Goal: Task Accomplishment & Management: Manage account settings

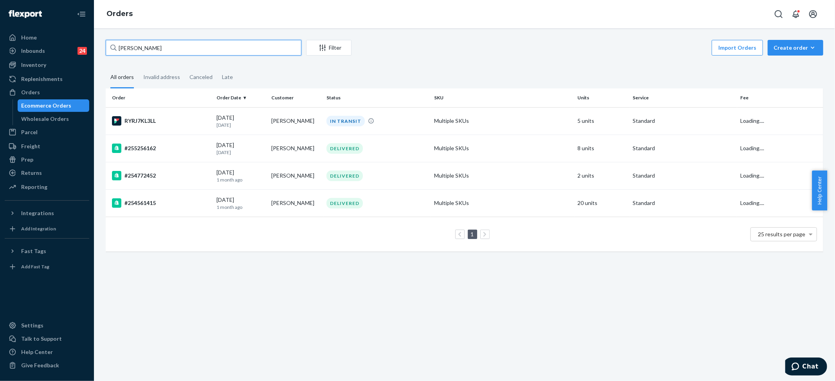
click at [148, 50] on input "[PERSON_NAME]" at bounding box center [204, 48] width 196 height 16
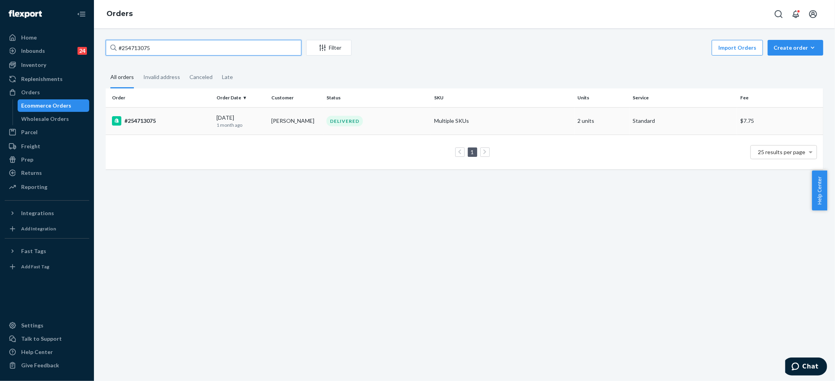
type input "#254713075"
click at [336, 120] on div "DELIVERED" at bounding box center [344, 121] width 36 height 11
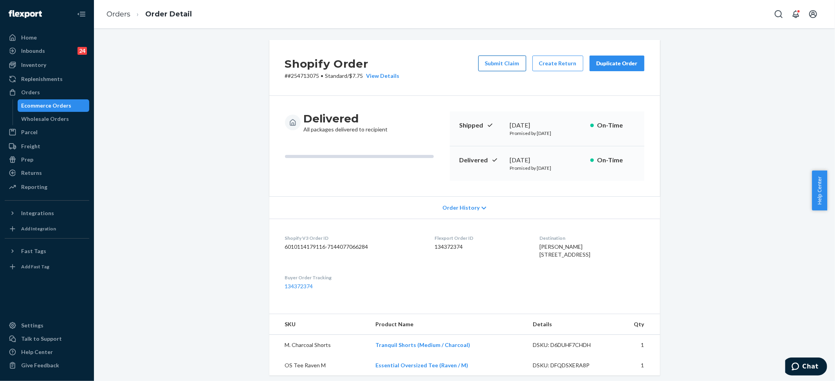
click at [513, 60] on button "Submit Claim" at bounding box center [502, 64] width 48 height 16
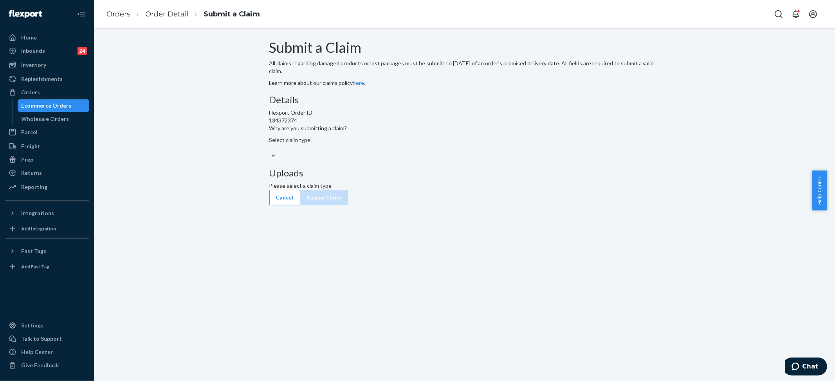
click at [380, 152] on div "Select claim type" at bounding box center [464, 144] width 391 height 16
click at [270, 152] on input "Why are you submitting a claim? Select claim type" at bounding box center [269, 148] width 1 height 8
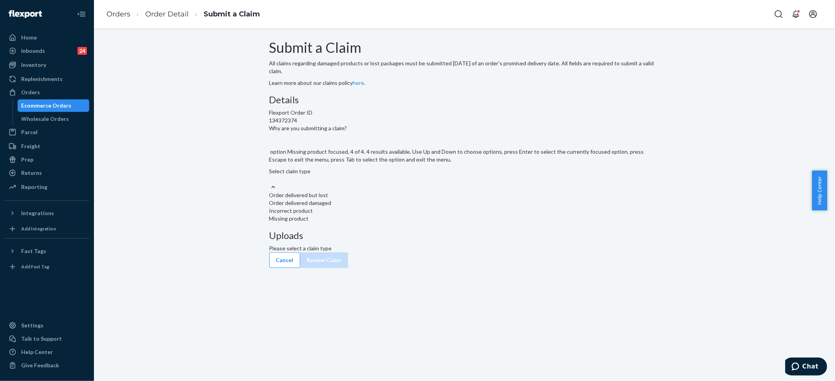
click at [365, 223] on div "Missing product" at bounding box center [464, 219] width 391 height 8
click at [270, 183] on input "Why are you submitting a claim? option Missing product focused, 4 of 4. 4 resul…" at bounding box center [269, 179] width 1 height 8
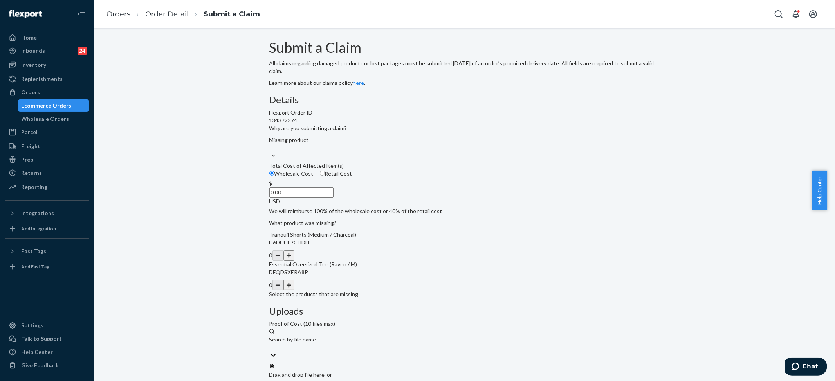
click at [294, 290] on button "button" at bounding box center [288, 285] width 11 height 10
click at [334, 198] on input "0.00" at bounding box center [301, 193] width 64 height 10
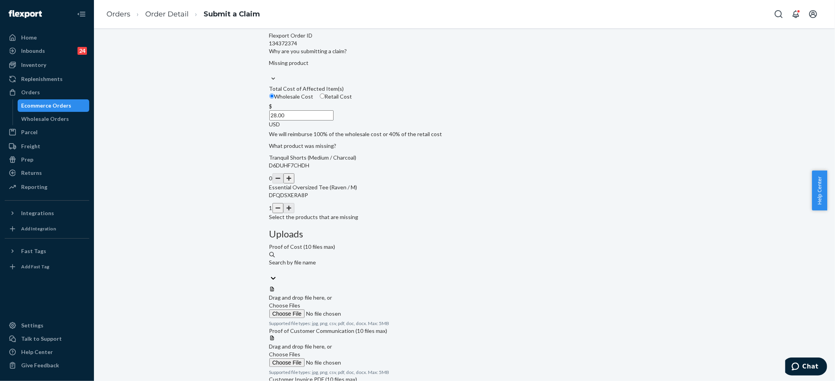
scroll to position [16, 0]
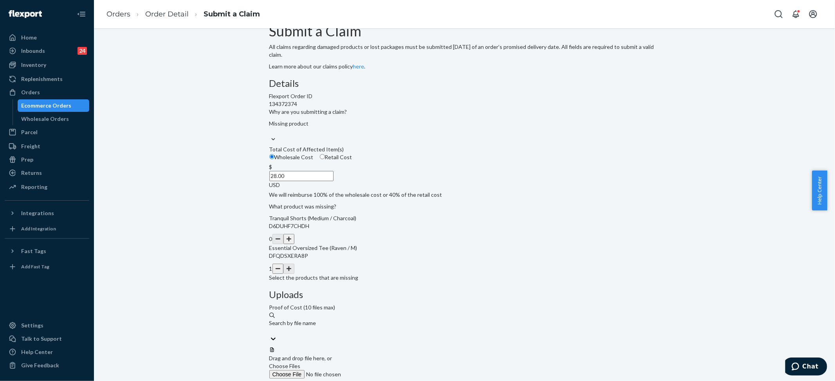
type input "28.00"
click at [301, 363] on span "Choose Files" at bounding box center [284, 366] width 31 height 7
click at [376, 370] on input "Choose Files" at bounding box center [322, 374] width 106 height 9
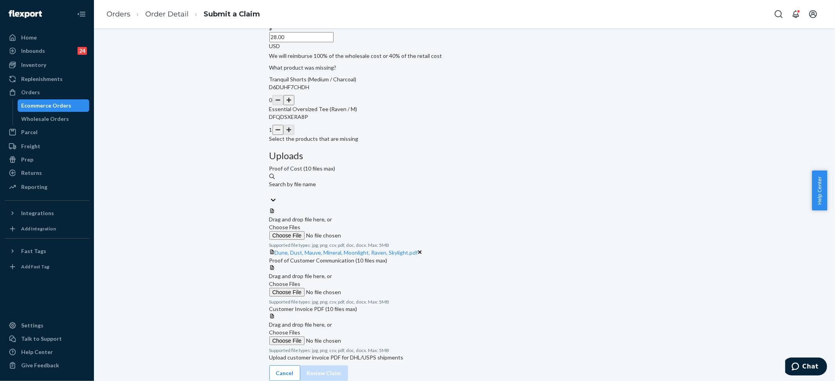
click at [376, 329] on label "Choose Files" at bounding box center [322, 337] width 106 height 16
click at [301, 329] on span "Choose Files" at bounding box center [284, 332] width 31 height 7
click at [456, 283] on div "Details Flexport Order ID 134372374 Why are you submitting a claim? Missing pro…" at bounding box center [464, 150] width 391 height 422
click at [301, 281] on span "Choose Files" at bounding box center [284, 284] width 31 height 7
click at [376, 288] on input "Choose Files" at bounding box center [322, 292] width 106 height 9
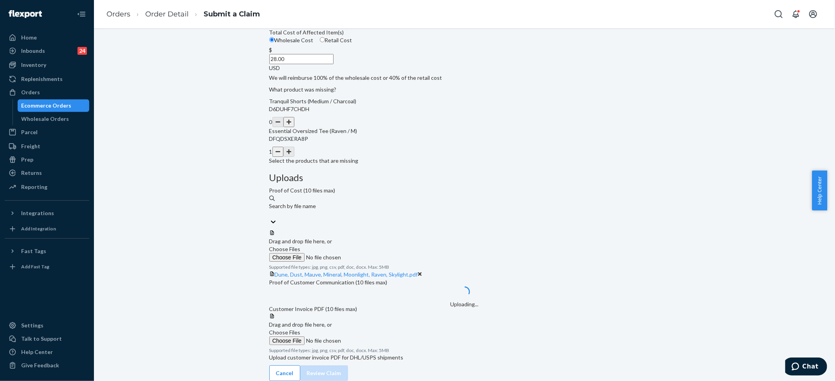
click at [376, 337] on input "Choose Files" at bounding box center [322, 341] width 106 height 9
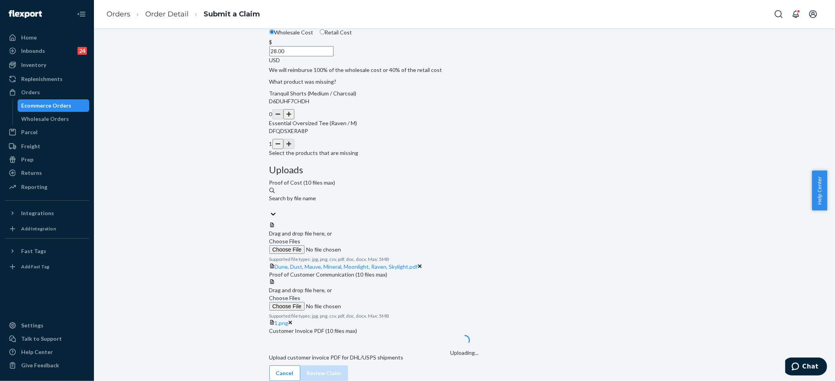
click at [301, 295] on span "Choose Files" at bounding box center [284, 298] width 31 height 7
click at [376, 302] on input "Choose Files" at bounding box center [322, 306] width 106 height 9
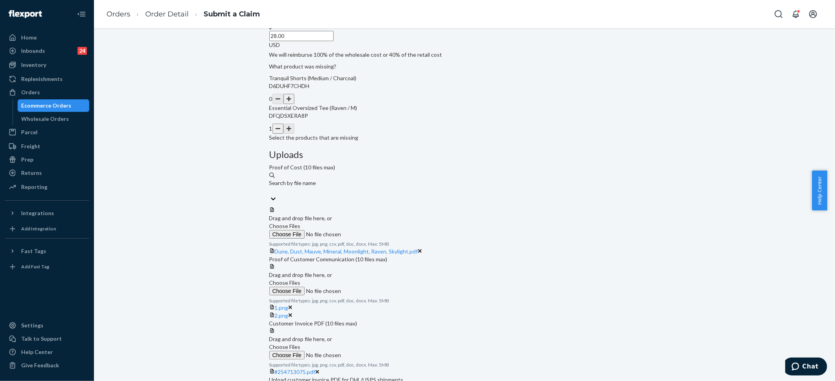
click at [301, 280] on span "Choose Files" at bounding box center [284, 283] width 31 height 7
click at [376, 287] on input "Choose Files" at bounding box center [322, 291] width 106 height 9
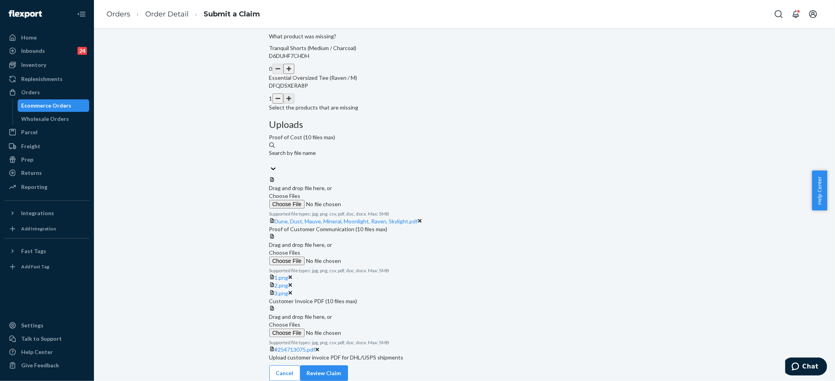
scroll to position [280, 0]
click at [348, 368] on button "Review Claim" at bounding box center [324, 374] width 48 height 16
click at [348, 366] on button "Review Claim" at bounding box center [324, 374] width 48 height 16
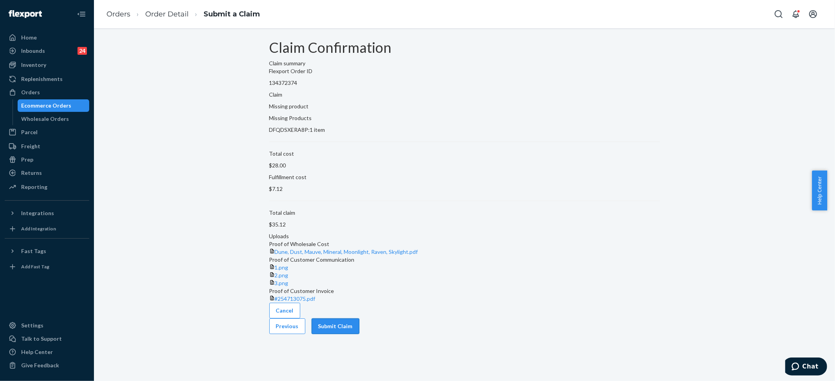
click at [359, 334] on button "Submit Claim" at bounding box center [336, 327] width 48 height 16
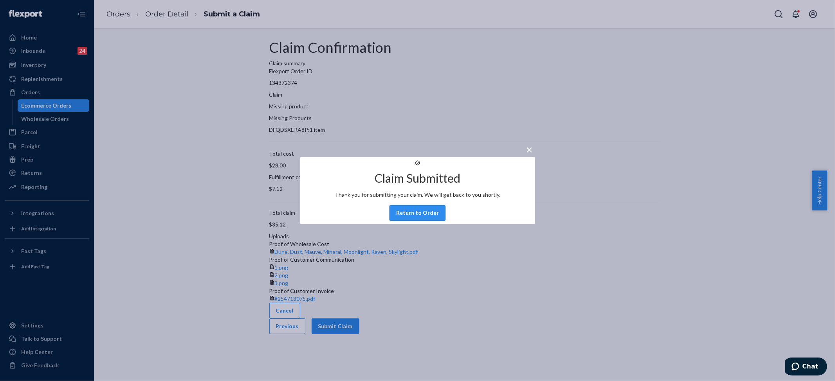
click at [415, 221] on button "Return to Order" at bounding box center [418, 214] width 56 height 16
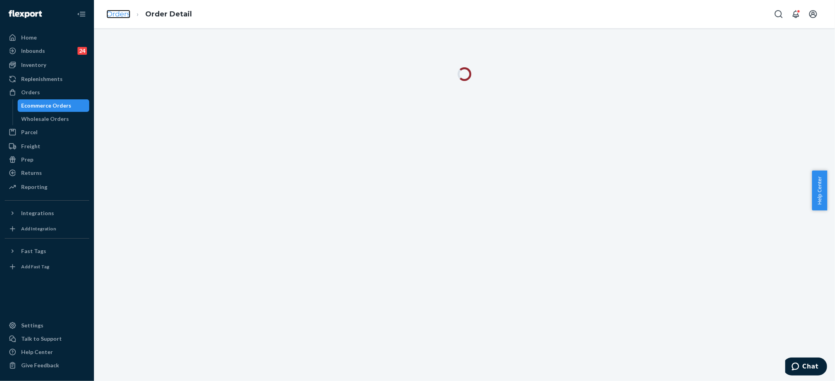
click at [124, 14] on link "Orders" at bounding box center [118, 14] width 24 height 9
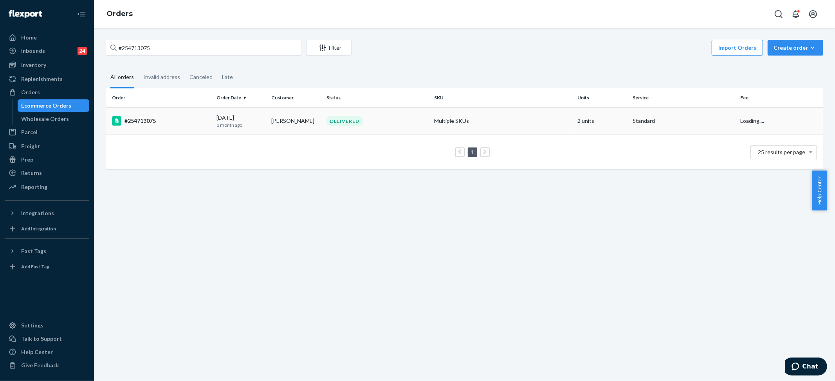
click at [531, 124] on td "Multiple SKUs" at bounding box center [503, 120] width 144 height 27
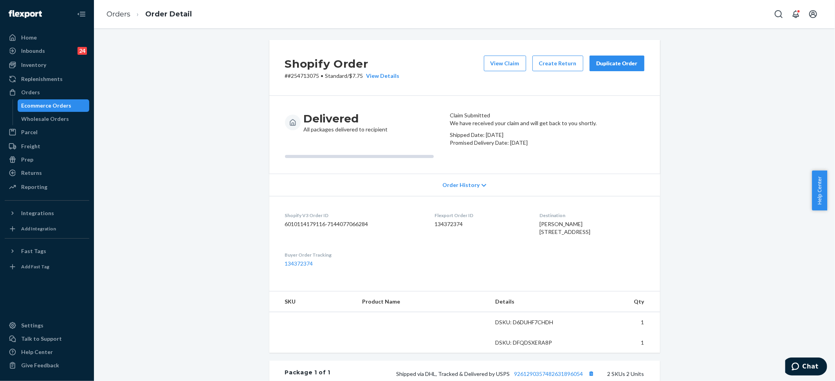
click at [598, 63] on div "Duplicate Order" at bounding box center [616, 64] width 41 height 8
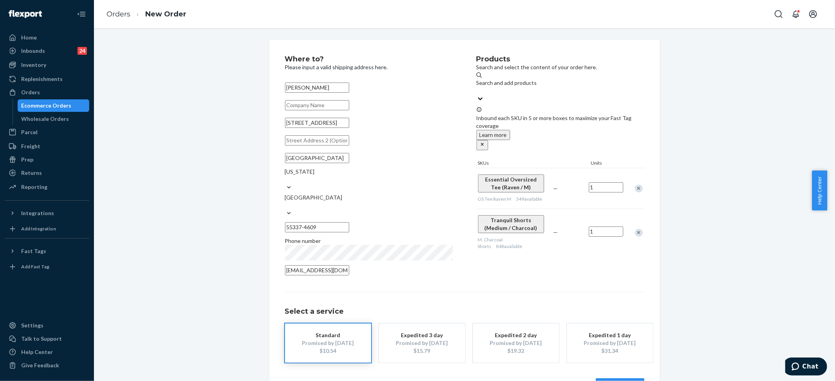
click at [635, 229] on div "Remove Item" at bounding box center [639, 233] width 8 height 8
click at [620, 379] on button "Review Order" at bounding box center [620, 387] width 49 height 16
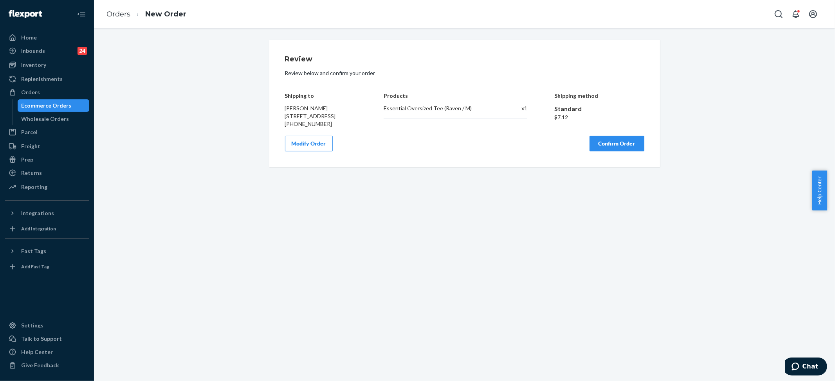
click at [418, 105] on div "Essential Oversized Tee (Raven / M)" at bounding box center [440, 109] width 113 height 8
click at [418, 106] on div "Essential Oversized Tee (Raven / M)" at bounding box center [440, 109] width 113 height 8
click at [389, 104] on div "Products Essential Oversized Tee (Raven / M) x 1" at bounding box center [456, 104] width 144 height 47
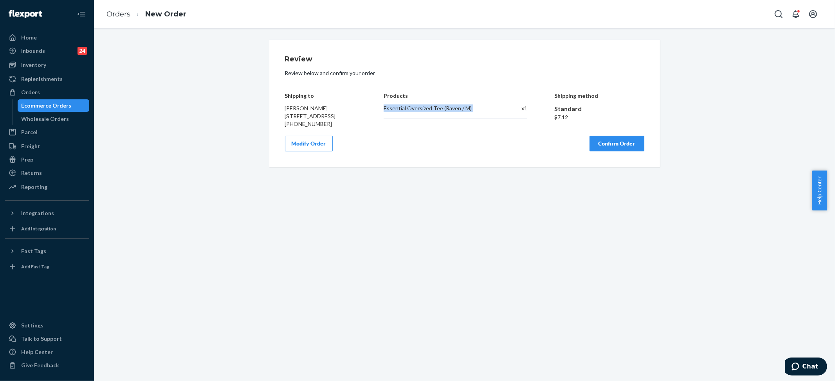
click at [389, 104] on div "Products Essential Oversized Tee (Raven / M) x 1" at bounding box center [456, 104] width 144 height 47
copy div "Essential Oversized Tee (Raven / M)"
click at [598, 150] on button "Confirm Order" at bounding box center [617, 144] width 55 height 16
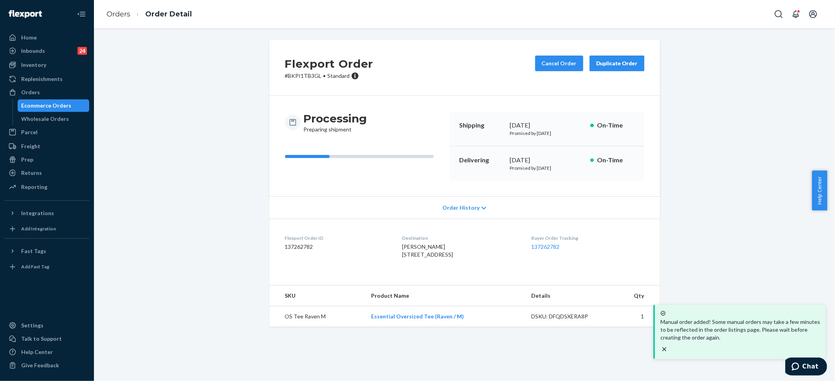
click at [105, 15] on ol "Orders Order Detail" at bounding box center [149, 14] width 98 height 23
click at [119, 15] on link "Orders" at bounding box center [118, 14] width 24 height 9
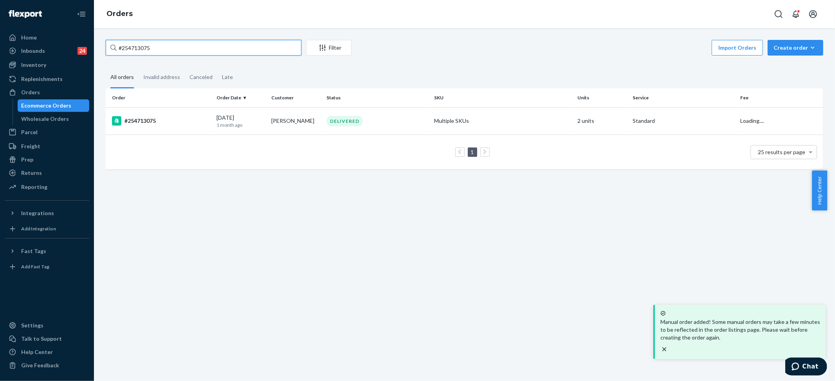
click at [142, 49] on input "#254713075" at bounding box center [204, 48] width 196 height 16
click at [141, 51] on input "#254713075" at bounding box center [204, 48] width 196 height 16
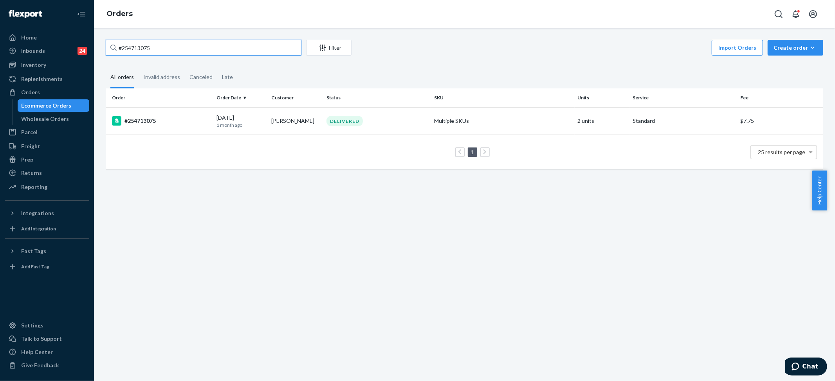
click at [141, 51] on input "#254713075" at bounding box center [204, 48] width 196 height 16
paste input "687611"
type input "#254687611"
click at [393, 119] on div "IN TRANSIT" at bounding box center [377, 121] width 105 height 8
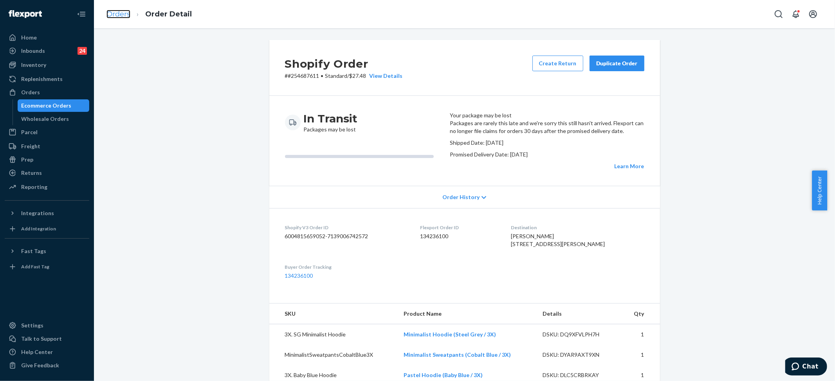
click at [116, 10] on link "Orders" at bounding box center [118, 14] width 24 height 9
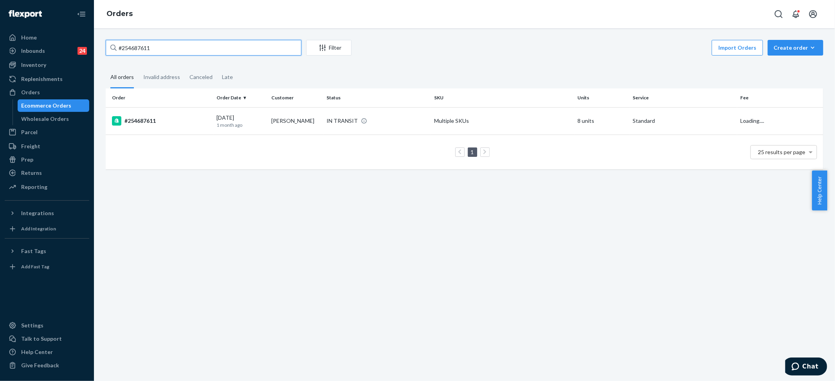
click at [152, 46] on input "#254687611" at bounding box center [204, 48] width 196 height 16
paste input "[PERSON_NAME]"
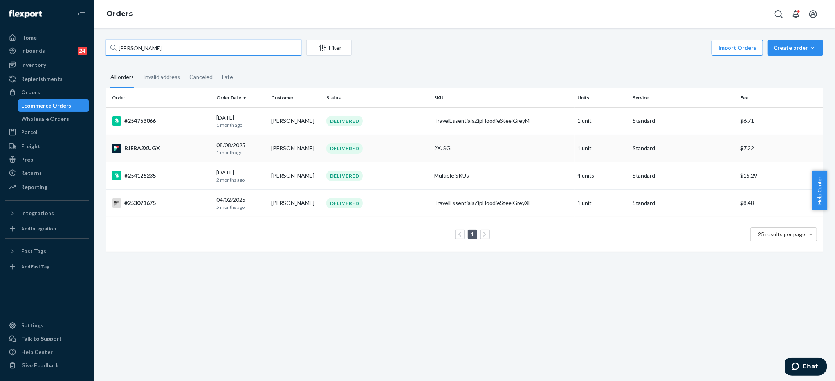
type input "[PERSON_NAME]"
click at [349, 149] on div "DELIVERED" at bounding box center [344, 148] width 36 height 11
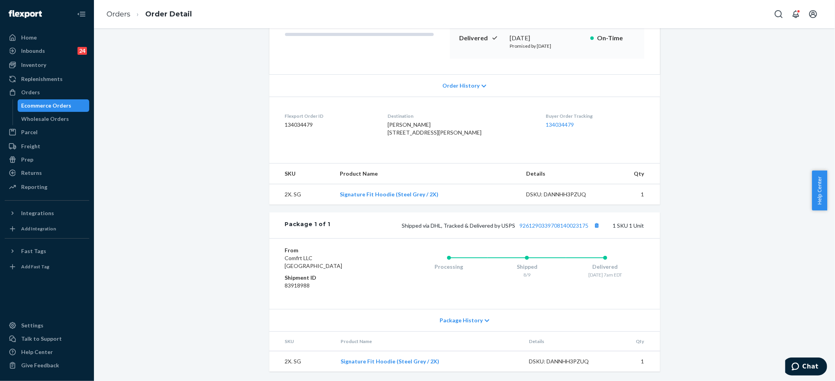
scroll to position [139, 0]
click at [804, 42] on div "Flexport Order # RJEBA2XUGX • Standard / $7.22 View Details Create Return Dupli…" at bounding box center [464, 150] width 729 height 464
click at [128, 18] on link "Orders" at bounding box center [118, 14] width 24 height 9
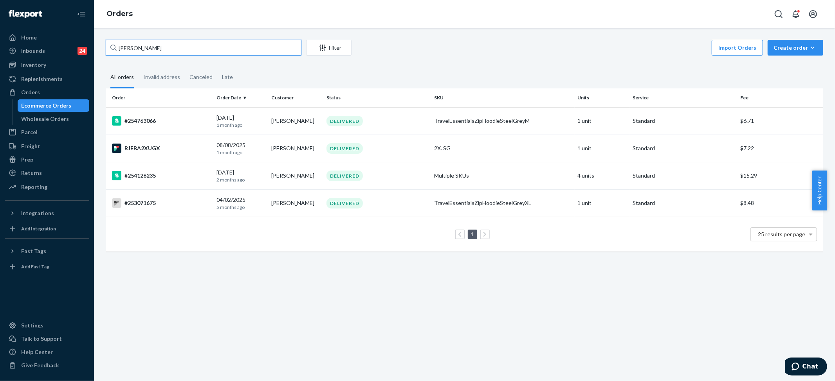
click at [146, 44] on input "[PERSON_NAME]" at bounding box center [204, 48] width 196 height 16
paste input "[PERSON_NAME]"
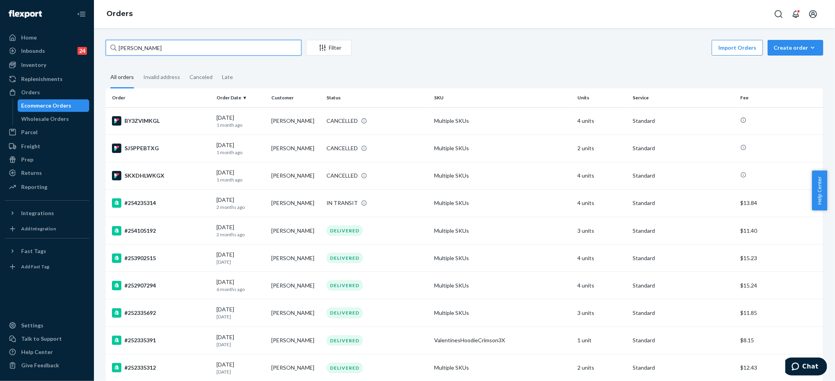
type input "[PERSON_NAME]"
click at [393, 68] on fieldset "All orders Invalid address Canceled Late" at bounding box center [465, 78] width 718 height 22
click at [447, 119] on td "Multiple SKUs" at bounding box center [503, 120] width 144 height 27
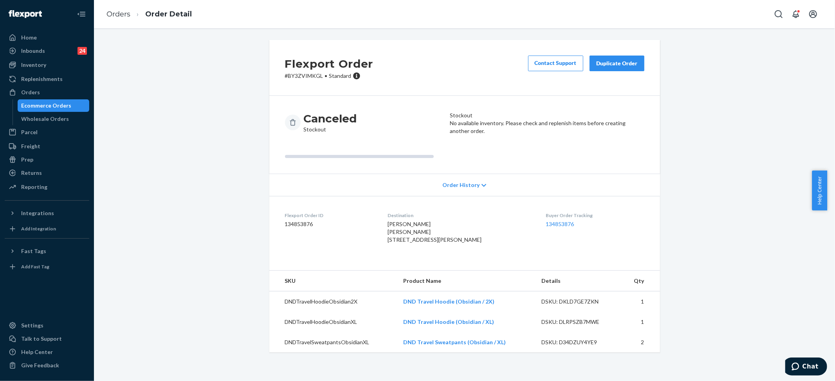
click at [612, 65] on div "Duplicate Order" at bounding box center [616, 64] width 41 height 8
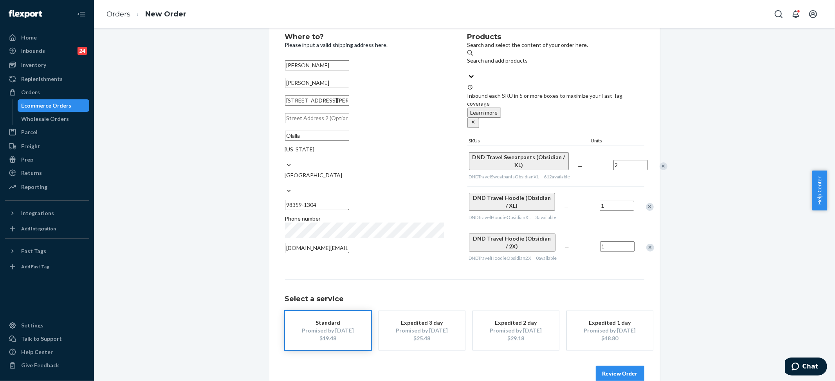
scroll to position [29, 0]
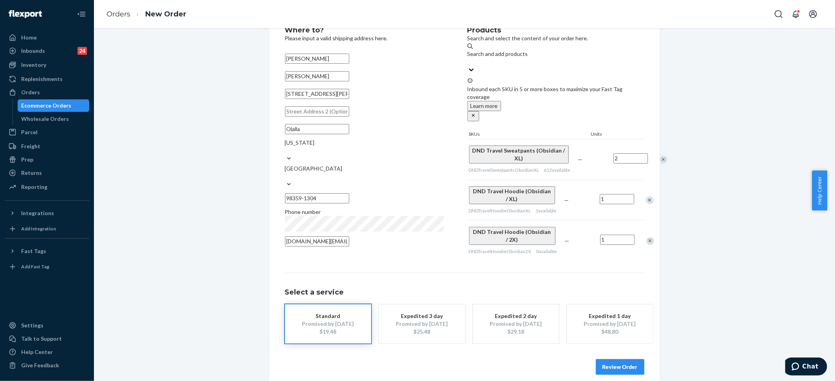
click at [604, 359] on button "Review Order" at bounding box center [620, 367] width 49 height 16
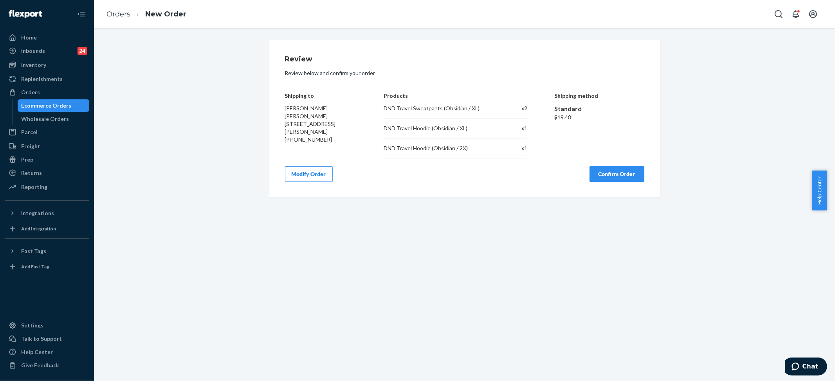
click at [607, 175] on button "Confirm Order" at bounding box center [617, 174] width 55 height 16
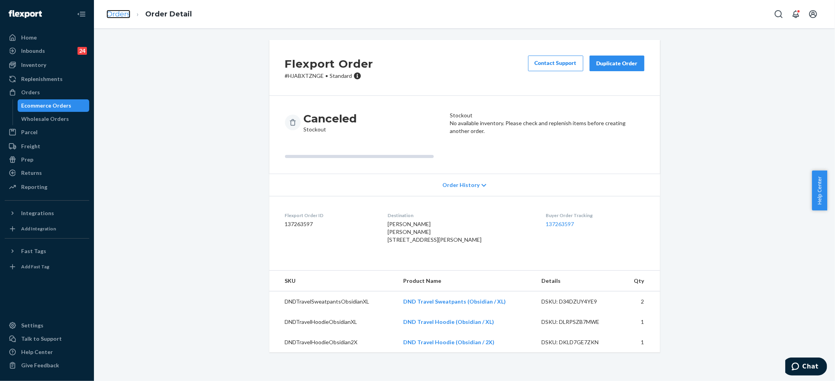
click at [124, 14] on link "Orders" at bounding box center [118, 14] width 24 height 9
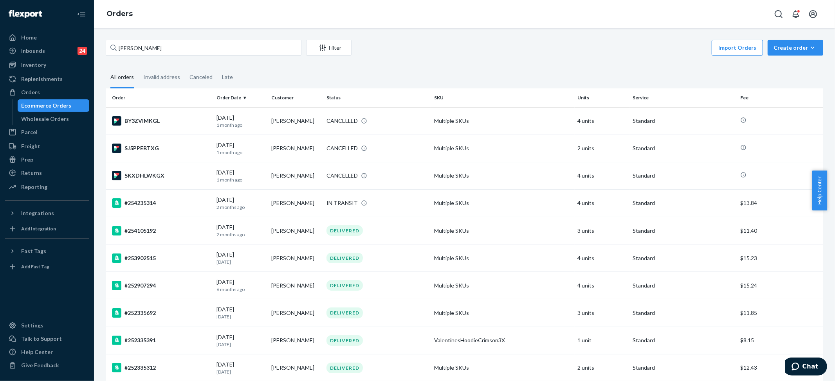
click at [186, 39] on div "[PERSON_NAME] Filter Import Orders Create order Ecommerce order Removal order A…" at bounding box center [464, 204] width 741 height 353
click at [166, 46] on input "[PERSON_NAME]" at bounding box center [204, 48] width 196 height 16
paste input "#254936775"
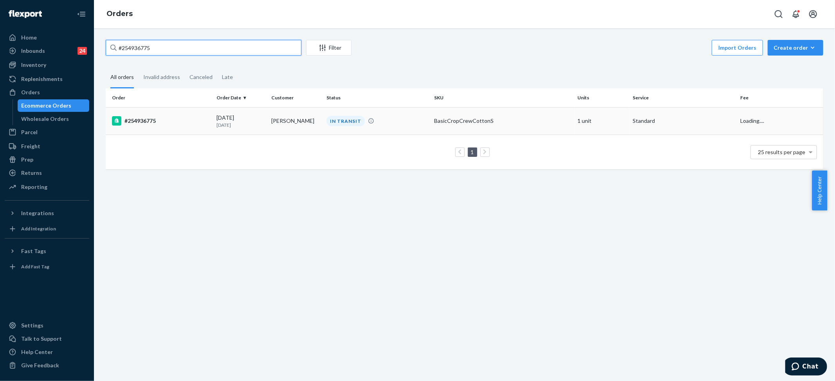
type input "#254936775"
click at [457, 119] on div "BasicCropCrewCottonS" at bounding box center [502, 121] width 137 height 8
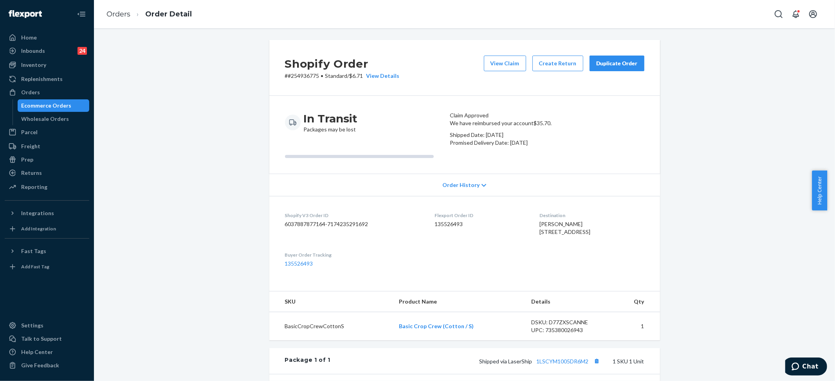
click at [606, 63] on div "Duplicate Order" at bounding box center [616, 64] width 41 height 8
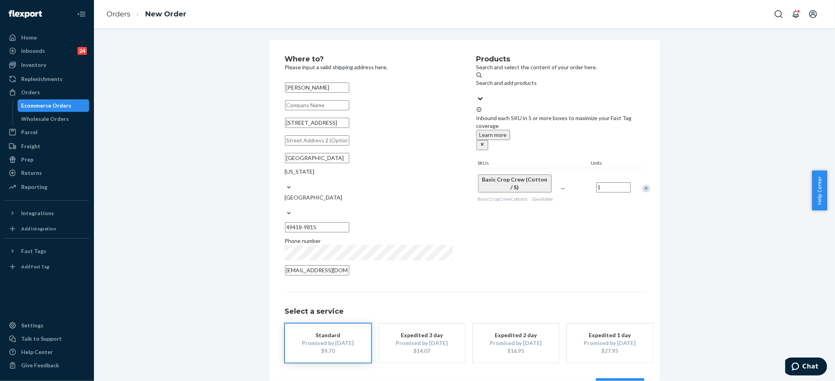
scroll to position [14, 0]
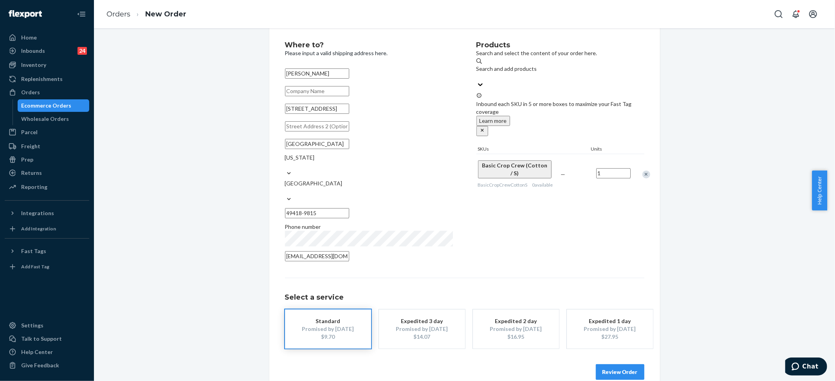
click at [611, 364] on button "Review Order" at bounding box center [620, 372] width 49 height 16
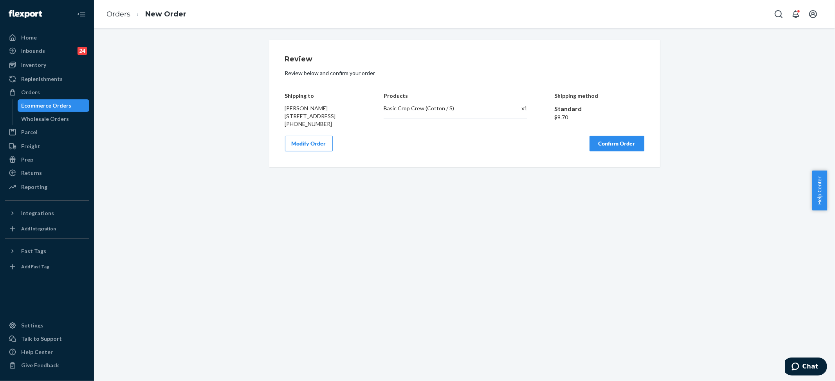
scroll to position [0, 0]
click at [402, 103] on div "Products Basic Crop Crew (Cotton / S) x 1" at bounding box center [456, 104] width 144 height 47
copy div "Basic Crop Crew (Cotton / S)"
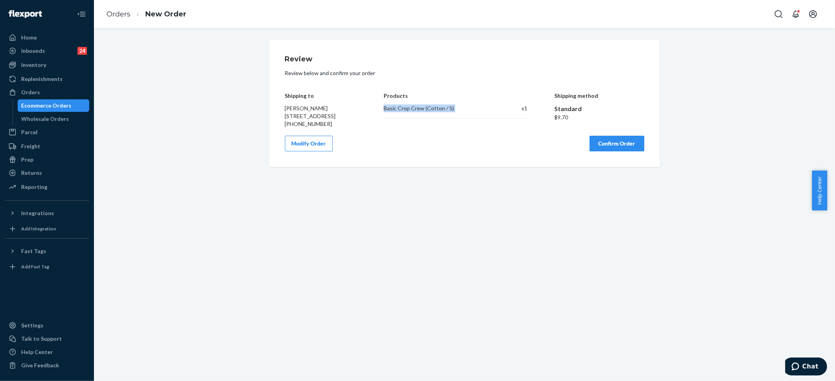
click at [622, 149] on button "Confirm Order" at bounding box center [617, 144] width 55 height 16
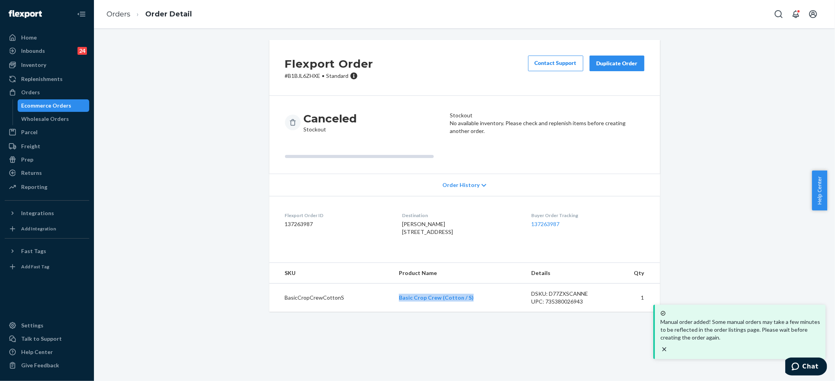
drag, startPoint x: 397, startPoint y: 314, endPoint x: 474, endPoint y: 312, distance: 76.7
click at [474, 312] on tr "BasicCropCrewCottonS Basic Crop Crew (Cotton / S) DSKU: D77ZXSCANNE UPC: 735380…" at bounding box center [464, 298] width 391 height 29
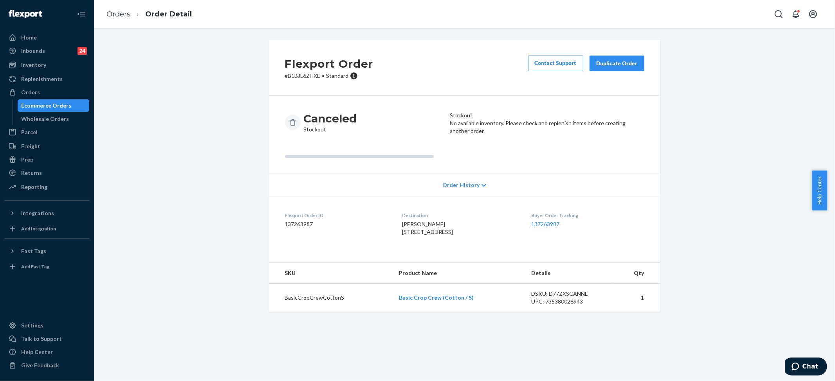
drag, startPoint x: 528, startPoint y: 339, endPoint x: 541, endPoint y: 341, distance: 12.7
click at [528, 338] on div "Flexport Order # B1BJL6ZHXE • Standard Contact Support Duplicate Order Canceled…" at bounding box center [464, 204] width 741 height 353
drag, startPoint x: 391, startPoint y: 306, endPoint x: 493, endPoint y: 311, distance: 102.7
click at [493, 311] on td "Basic Crop Crew (Cotton / S)" at bounding box center [459, 298] width 132 height 29
copy link "Basic Crop Crew (Cotton / S)"
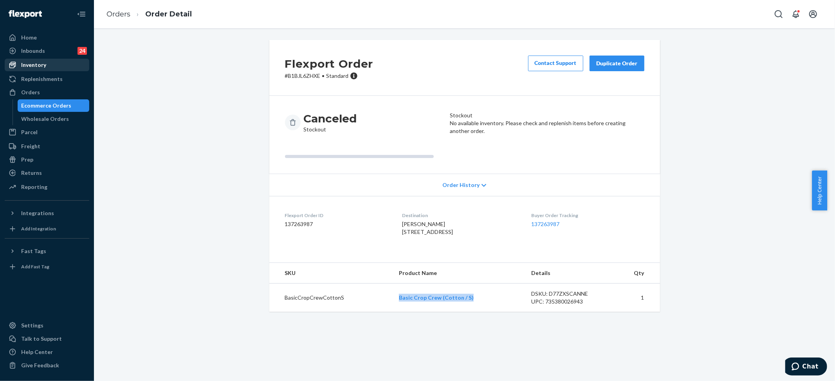
click at [25, 68] on div "Inventory" at bounding box center [46, 65] width 83 height 11
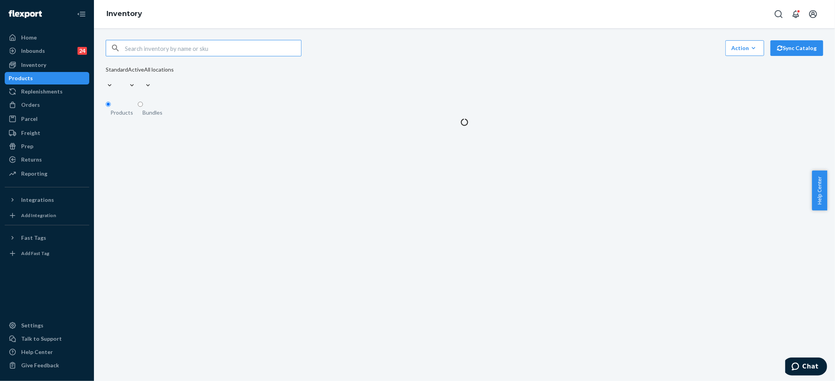
click at [195, 50] on input "text" at bounding box center [213, 48] width 176 height 16
type input "Basic Crop Crew (Cotton / S)"
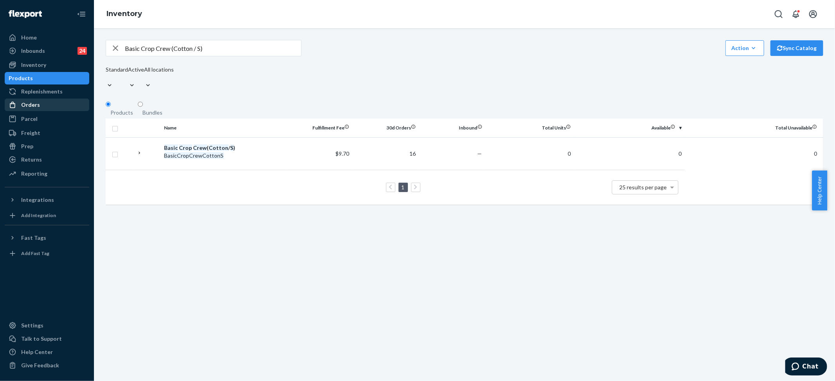
click at [30, 101] on div "Orders" at bounding box center [30, 105] width 19 height 8
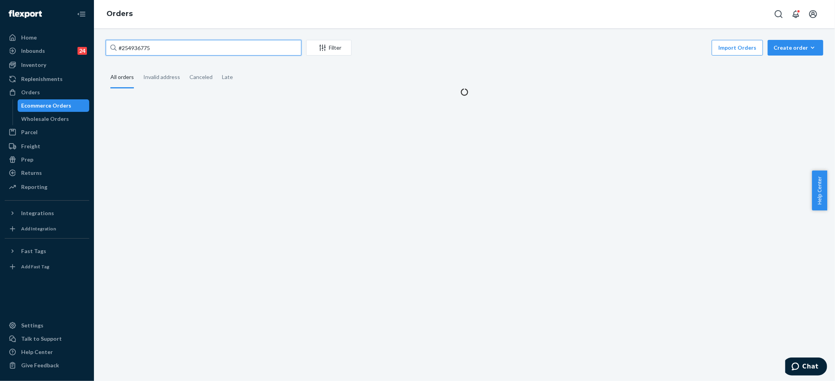
click at [158, 49] on input "#254936775" at bounding box center [204, 48] width 196 height 16
paste input "[PERSON_NAME]"
type input "[PERSON_NAME]"
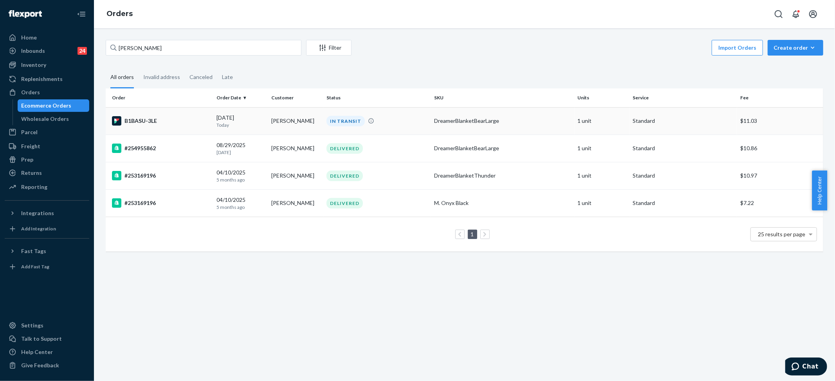
click at [340, 117] on div "IN TRANSIT" at bounding box center [345, 121] width 38 height 11
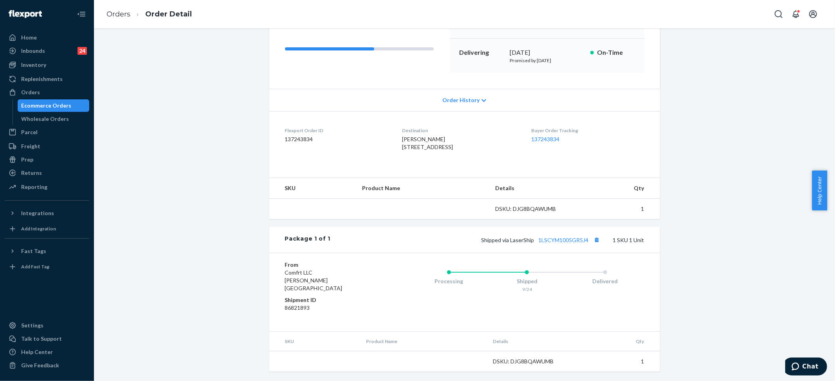
scroll to position [116, 0]
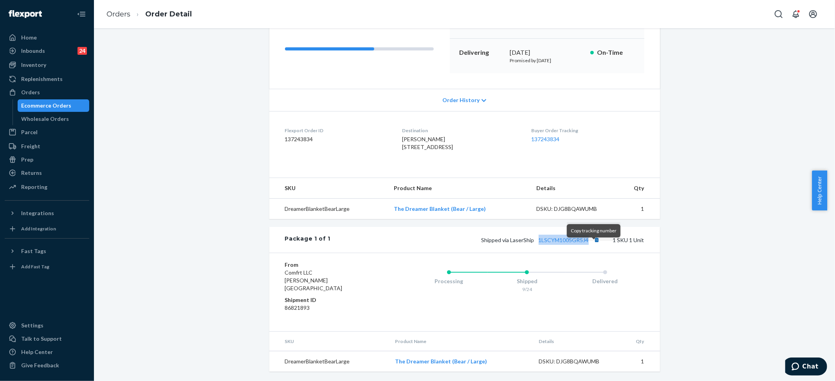
drag, startPoint x: 532, startPoint y: 247, endPoint x: 592, endPoint y: 252, distance: 60.5
click at [592, 243] on span "Shipped via LaserShip 1LSCYM1005GR5J4" at bounding box center [542, 240] width 121 height 7
copy link "1LSCYM1005GR5J4"
click at [120, 13] on link "Orders" at bounding box center [118, 14] width 24 height 9
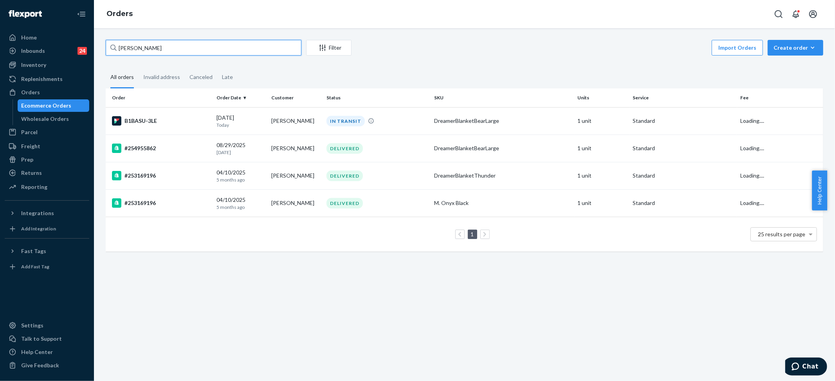
click at [152, 51] on input "[PERSON_NAME]" at bounding box center [204, 48] width 196 height 16
paste input "#255019749"
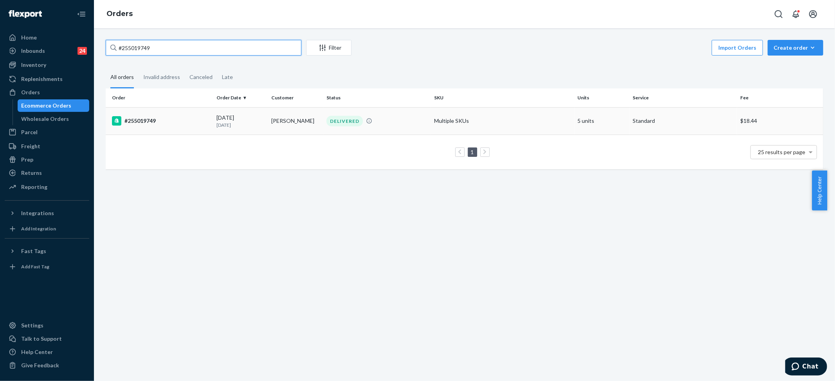
type input "#255019749"
click at [441, 117] on td "Multiple SKUs" at bounding box center [503, 120] width 144 height 27
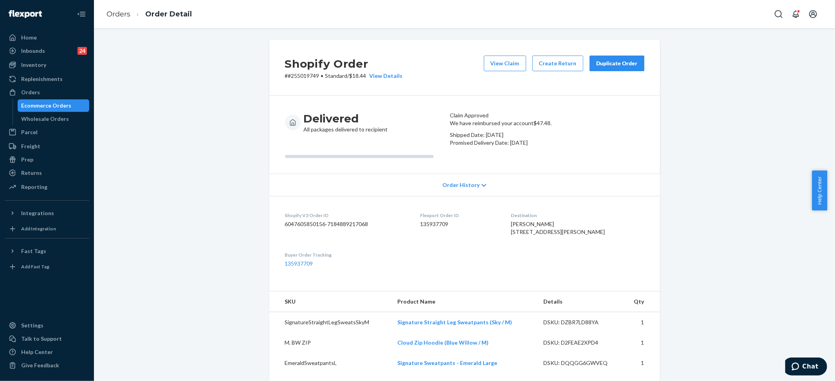
click at [608, 65] on div "Duplicate Order" at bounding box center [616, 64] width 41 height 8
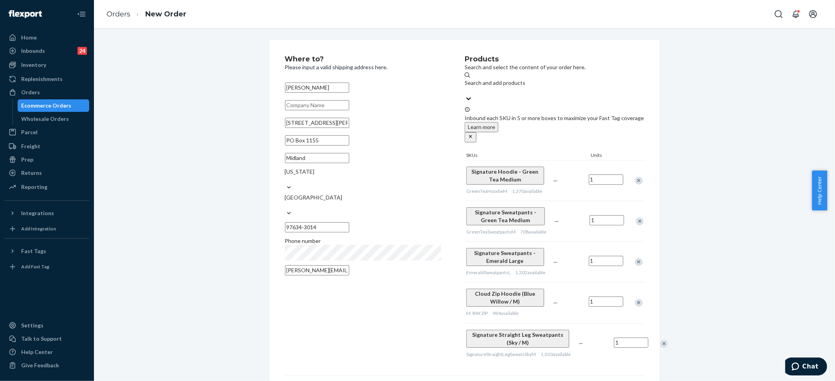
click at [636, 218] on div "Remove Item" at bounding box center [640, 222] width 8 height 8
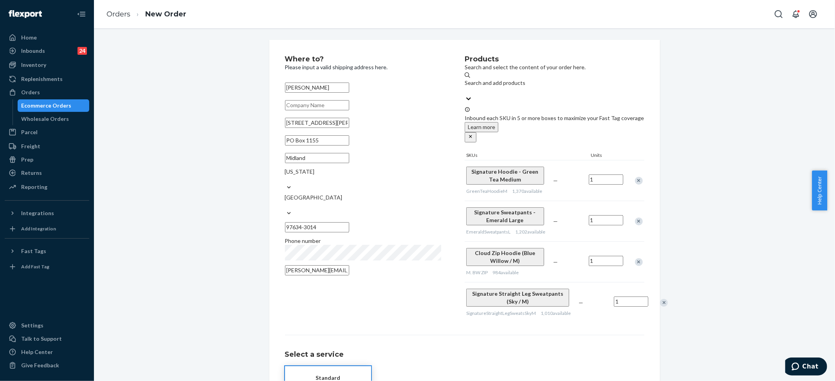
click at [635, 218] on div "Remove Item" at bounding box center [639, 222] width 8 height 8
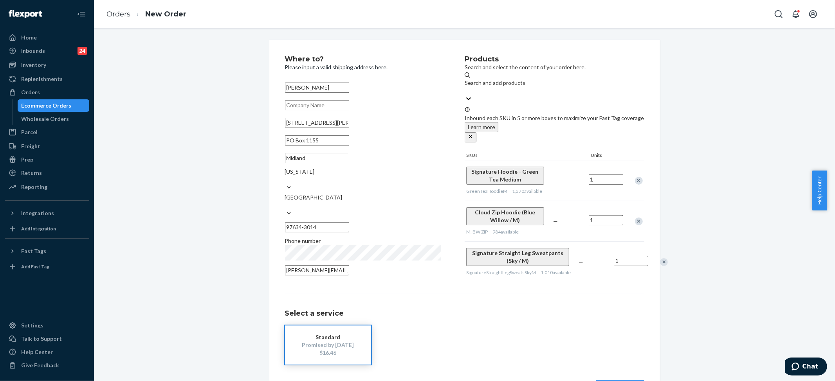
click at [660, 258] on div "Remove Item" at bounding box center [664, 262] width 8 height 8
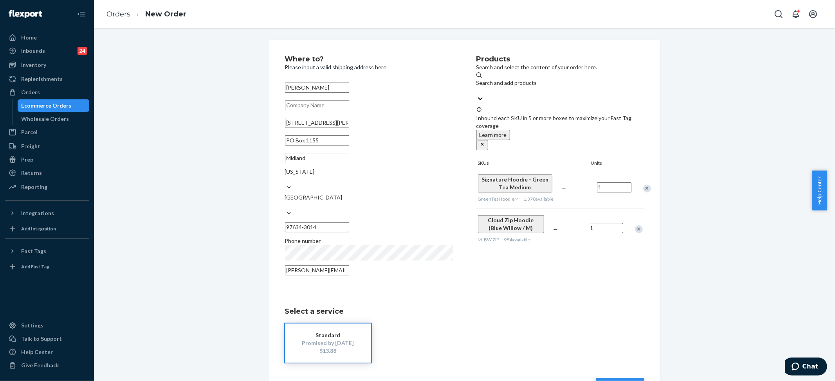
click at [612, 379] on button "Review Order" at bounding box center [620, 387] width 49 height 16
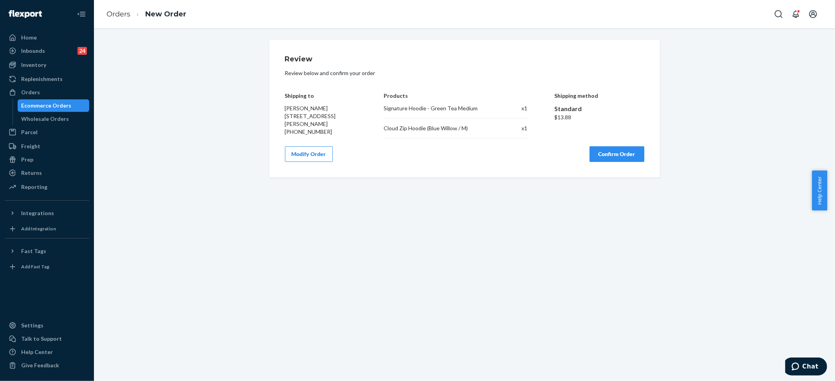
click at [626, 157] on button "Confirm Order" at bounding box center [617, 154] width 55 height 16
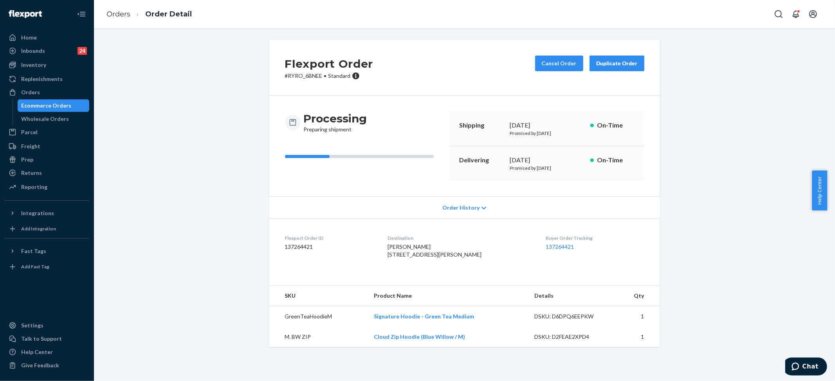
drag, startPoint x: 700, startPoint y: 31, endPoint x: 681, endPoint y: 2, distance: 35.2
click at [700, 31] on div "Flexport Order # RYRO_6BNEE • Standard Cancel Order Duplicate Order Processing …" at bounding box center [464, 204] width 741 height 353
drag, startPoint x: 117, startPoint y: 14, endPoint x: 139, endPoint y: 38, distance: 32.7
click at [117, 14] on link "Orders" at bounding box center [118, 14] width 24 height 9
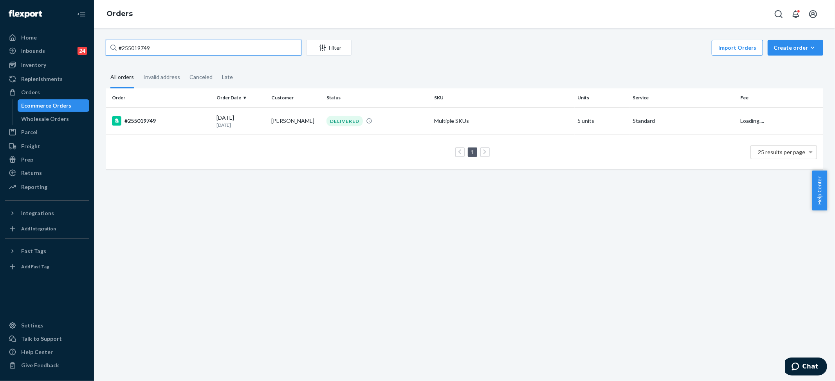
click at [141, 47] on input "#255019749" at bounding box center [204, 48] width 196 height 16
paste input "3997048"
type input "#253997048"
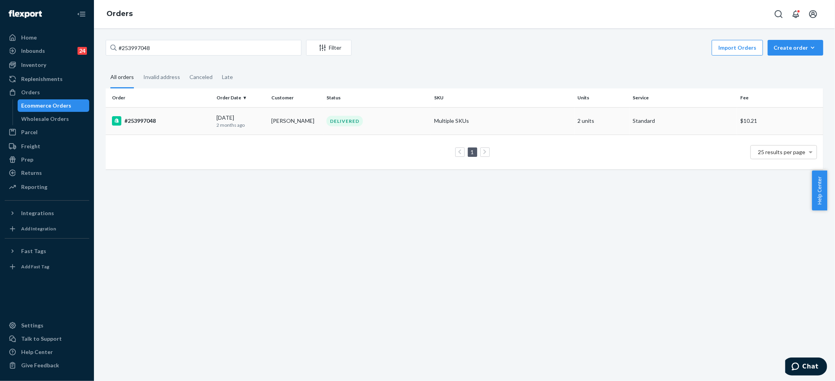
click at [446, 126] on td "Multiple SKUs" at bounding box center [503, 120] width 144 height 27
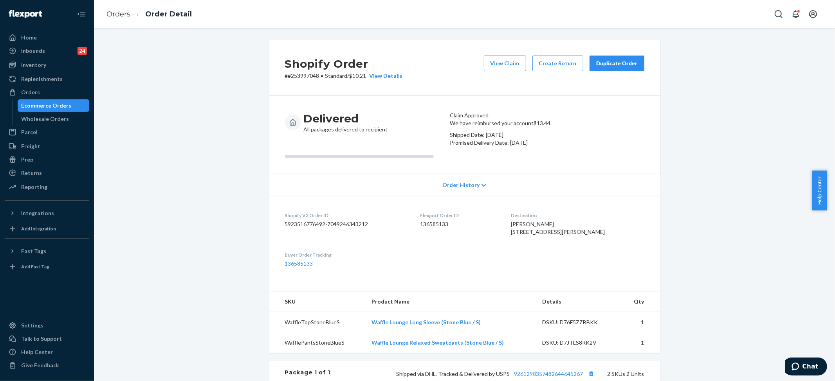
click at [602, 61] on div "Duplicate Order" at bounding box center [616, 64] width 41 height 8
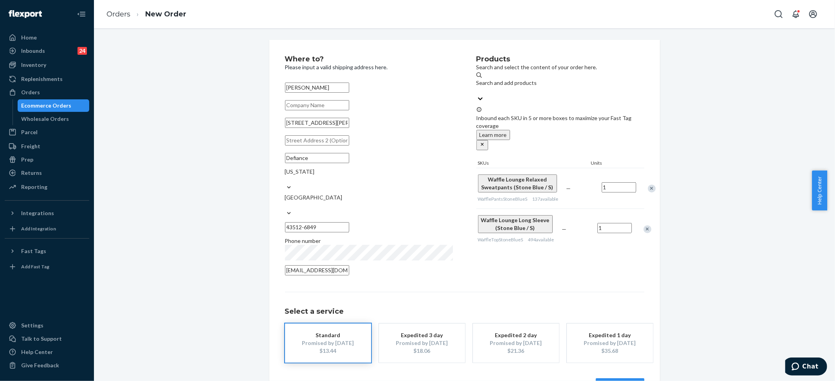
click at [627, 379] on button "Review Order" at bounding box center [620, 387] width 49 height 16
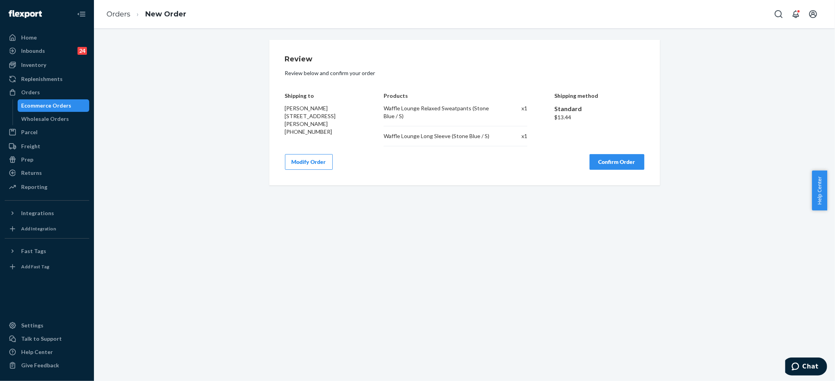
click at [594, 159] on button "Confirm Order" at bounding box center [617, 162] width 55 height 16
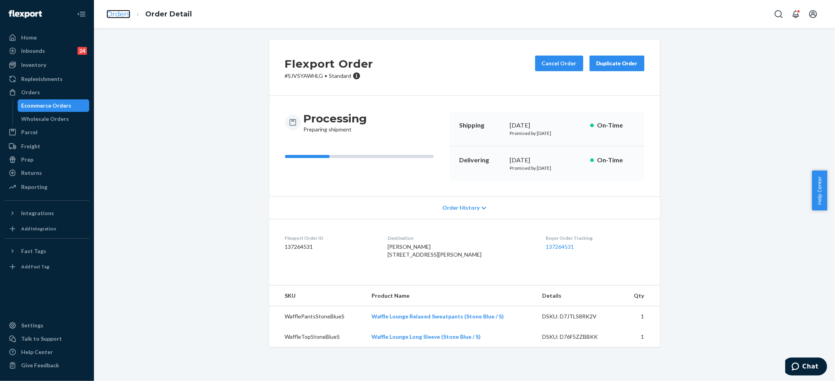
click at [114, 13] on link "Orders" at bounding box center [118, 14] width 24 height 9
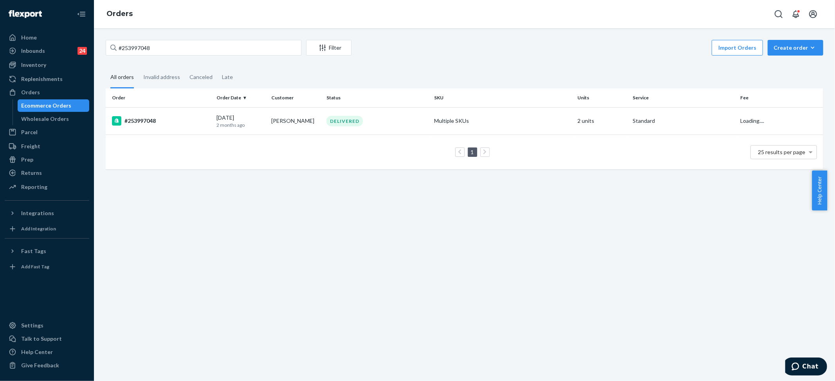
click at [130, 39] on div "#253997048 Filter Import Orders Create order Ecommerce order Removal order All …" at bounding box center [464, 204] width 741 height 353
click at [124, 46] on input "#253997048" at bounding box center [204, 48] width 196 height 16
paste input "5050844"
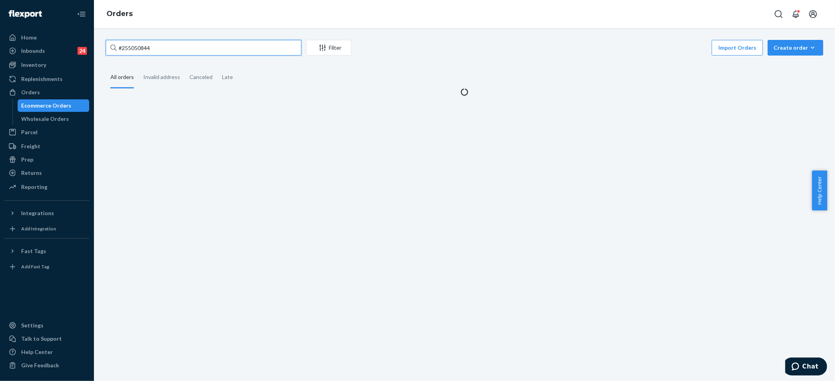
click at [140, 49] on input "#255050844" at bounding box center [204, 48] width 196 height 16
paste input "text"
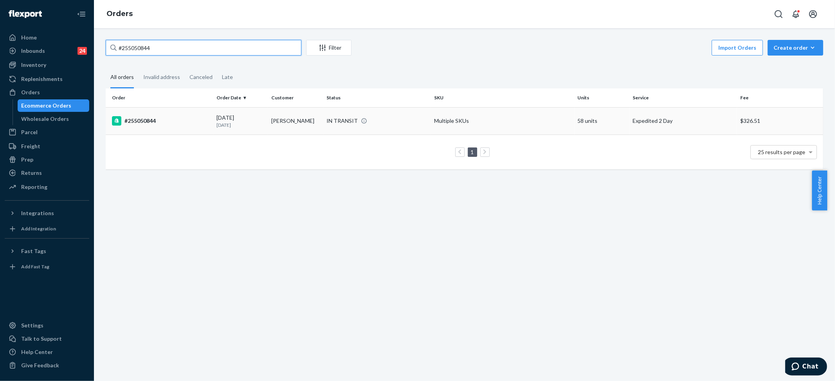
type input "#255050844"
click at [462, 121] on td "Multiple SKUs" at bounding box center [503, 120] width 144 height 27
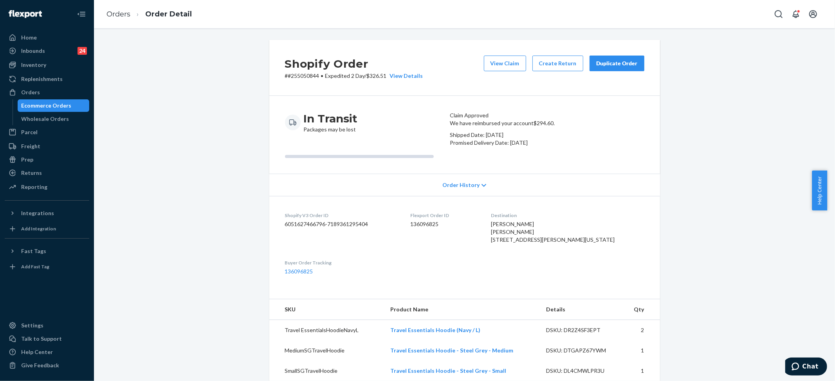
click at [614, 56] on button "Duplicate Order" at bounding box center [617, 64] width 55 height 16
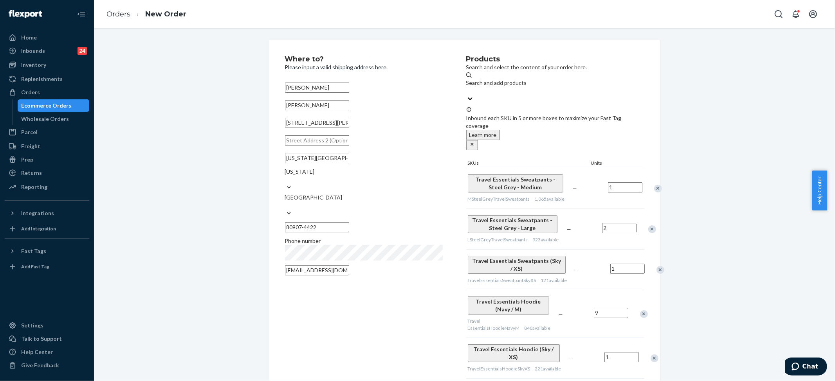
click at [654, 185] on div "Remove Item" at bounding box center [658, 189] width 8 height 8
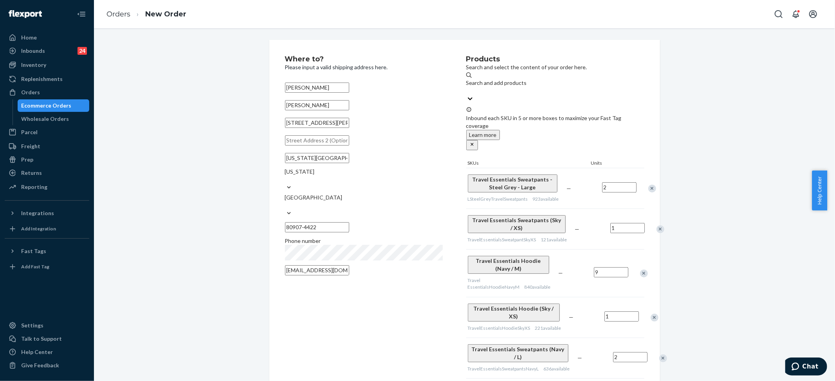
click at [638, 178] on div at bounding box center [648, 188] width 20 height 21
click at [648, 185] on div "Remove Item" at bounding box center [652, 189] width 8 height 8
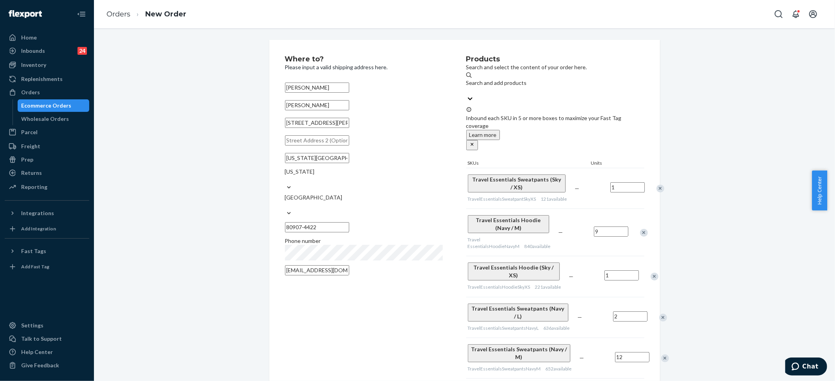
click at [657, 185] on div "Remove Item" at bounding box center [661, 189] width 8 height 8
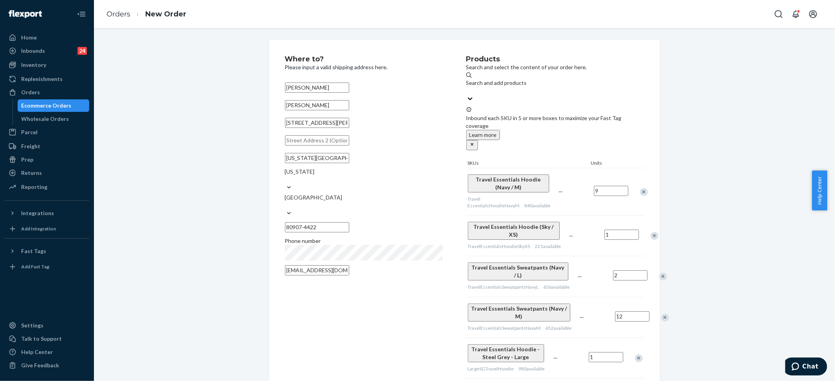
click at [640, 188] on div "Remove Item" at bounding box center [644, 192] width 8 height 8
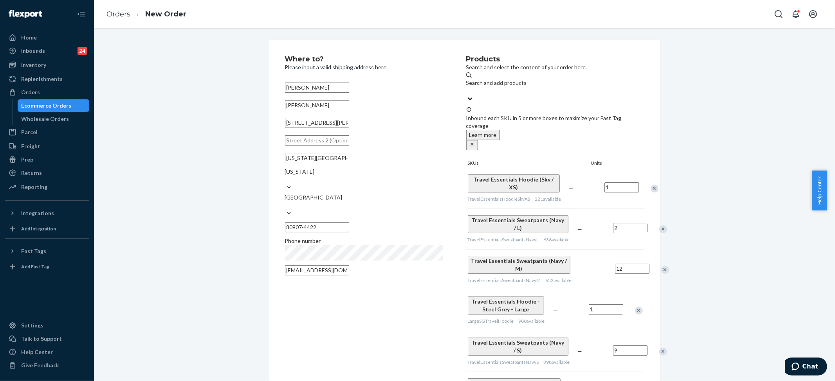
click at [640, 178] on div at bounding box center [650, 188] width 20 height 21
click at [651, 185] on div "Remove Item" at bounding box center [655, 189] width 8 height 8
click at [649, 178] on div at bounding box center [659, 188] width 20 height 21
click at [659, 185] on div "Remove Item" at bounding box center [663, 189] width 8 height 8
click at [634, 168] on div "Travel Essentials Sweatpants (Navy / M) TravelEssentialsSweatpantsNavyM 652 ava…" at bounding box center [555, 188] width 178 height 41
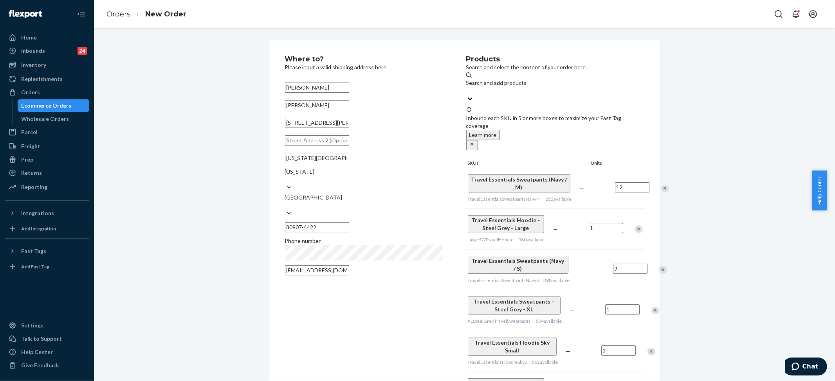
click at [661, 185] on div "Remove Item" at bounding box center [665, 189] width 8 height 8
click at [634, 178] on div at bounding box center [635, 188] width 20 height 21
click at [636, 185] on div "Remove Item" at bounding box center [640, 189] width 8 height 8
click at [651, 178] on div at bounding box center [661, 188] width 20 height 21
click at [661, 185] on div "Remove Item" at bounding box center [665, 189] width 8 height 8
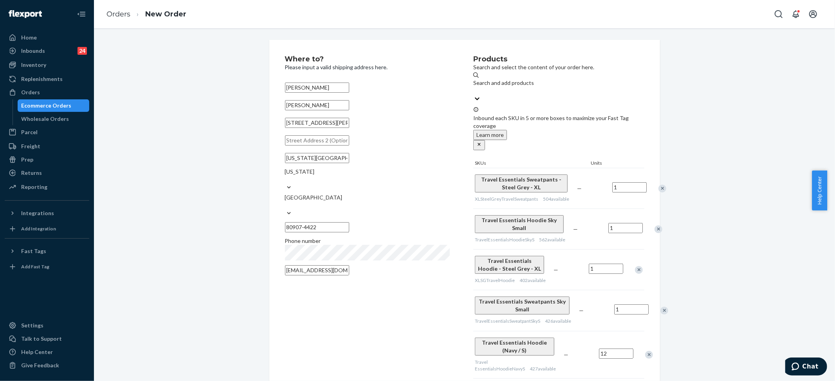
click at [658, 185] on div "Remove Item" at bounding box center [662, 189] width 8 height 8
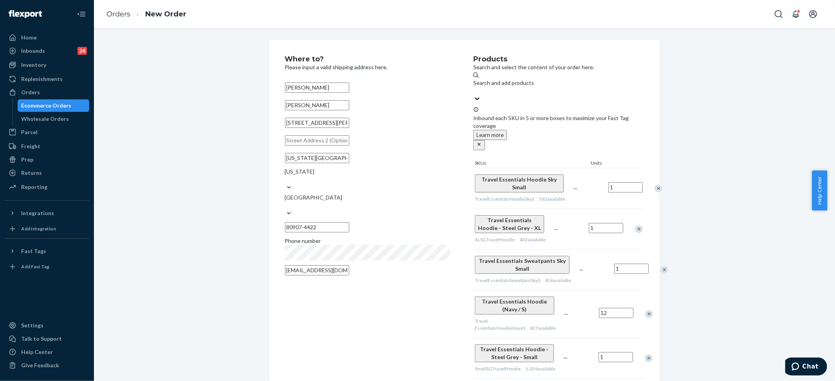
click at [655, 185] on div "Remove Item" at bounding box center [659, 189] width 8 height 8
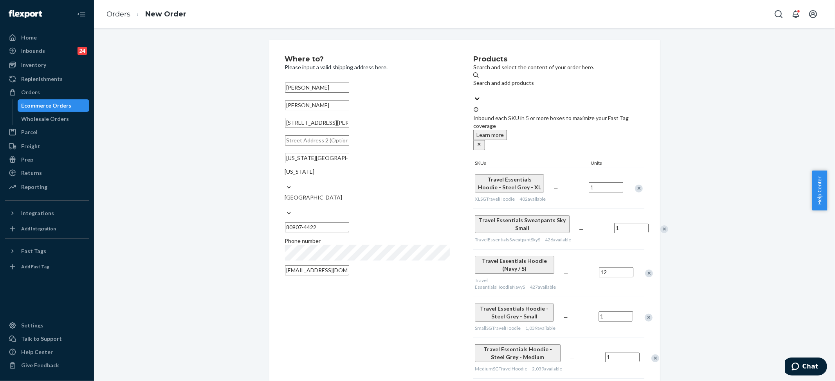
click at [633, 178] on div at bounding box center [635, 188] width 20 height 21
click at [635, 185] on div "Remove Item" at bounding box center [639, 189] width 8 height 8
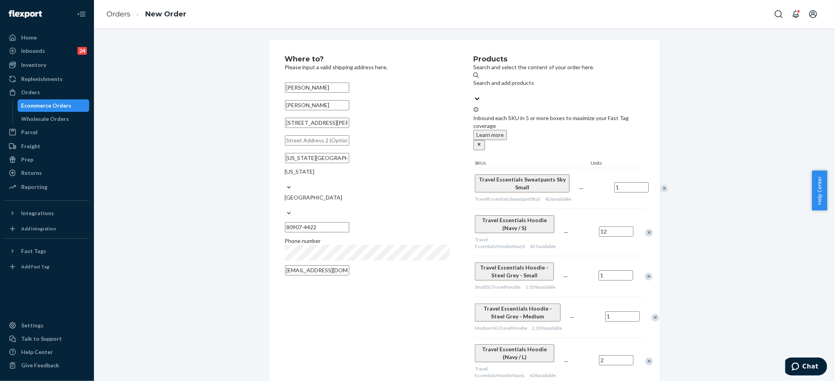
click at [660, 185] on div "Remove Item" at bounding box center [664, 189] width 8 height 8
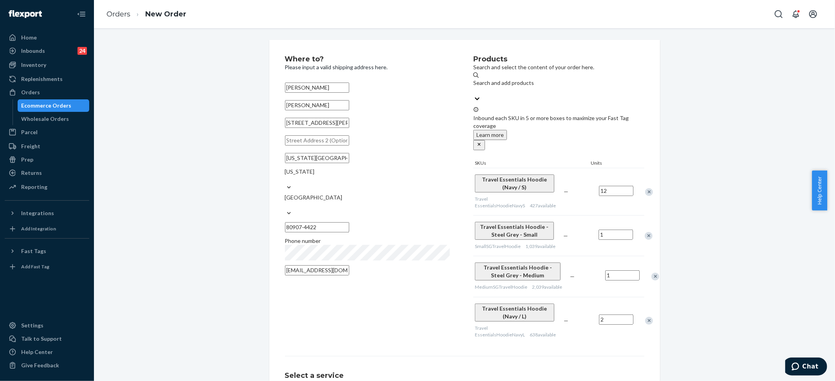
click at [635, 182] on div at bounding box center [645, 192] width 20 height 21
click at [648, 188] on div "Remove Item" at bounding box center [652, 192] width 8 height 8
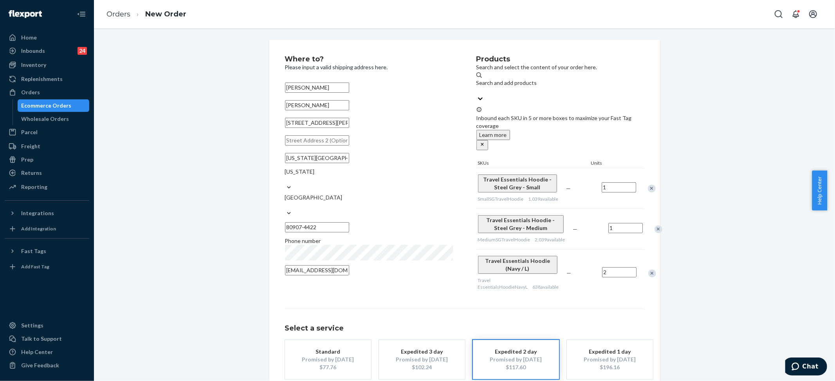
click at [648, 185] on div "Remove Item" at bounding box center [652, 189] width 8 height 8
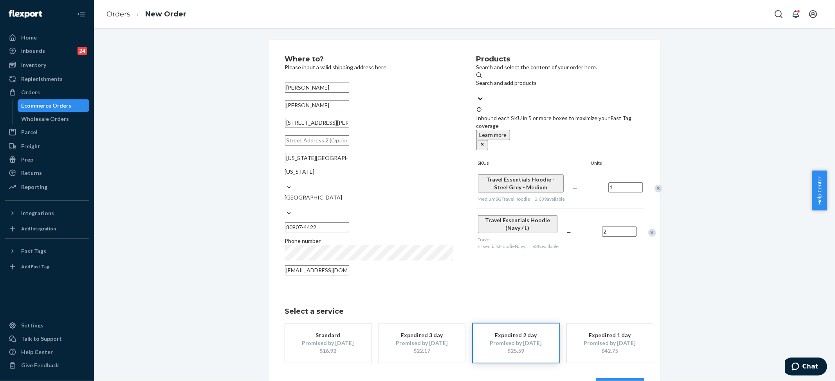
click at [655, 185] on div "Remove Item" at bounding box center [659, 189] width 8 height 8
click at [648, 188] on div "Remove Item" at bounding box center [652, 192] width 8 height 8
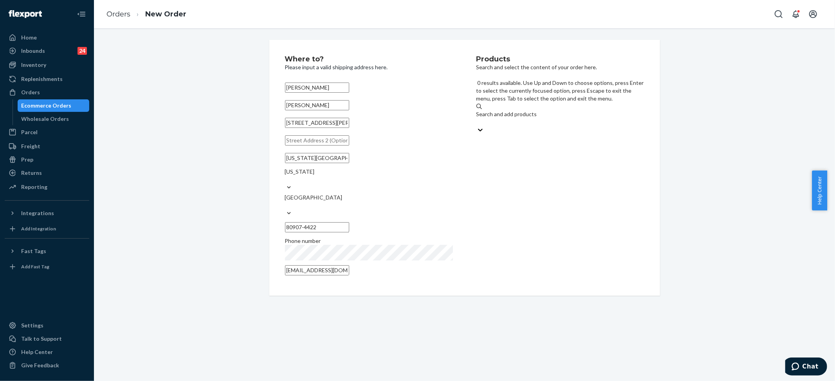
click at [530, 110] on div "Search and add products" at bounding box center [560, 114] width 168 height 8
click at [477, 118] on input "0 results available. Use Up and Down to choose options, press Enter to select t…" at bounding box center [476, 122] width 1 height 8
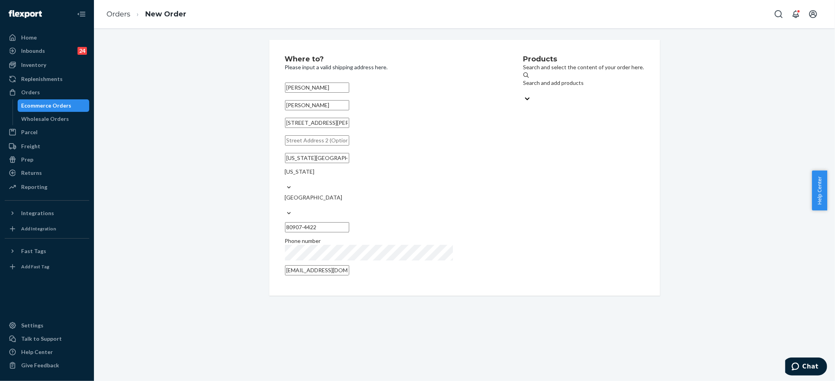
click at [523, 87] on div "Search and add products" at bounding box center [583, 83] width 121 height 8
click at [523, 87] on input "Search and add products" at bounding box center [523, 91] width 1 height 8
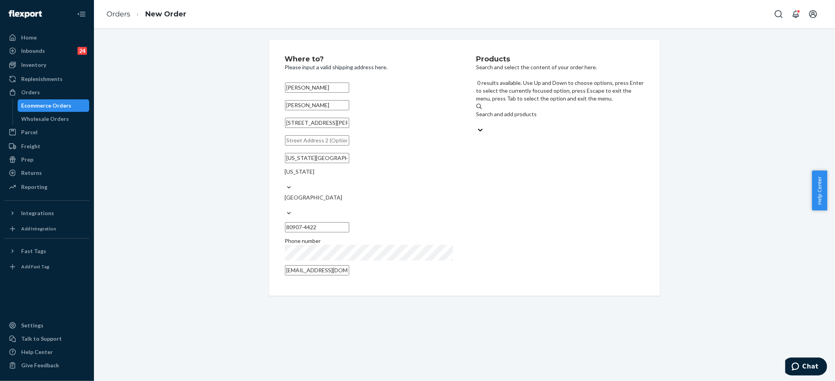
drag, startPoint x: 512, startPoint y: 87, endPoint x: 498, endPoint y: 85, distance: 14.6
click at [497, 110] on div "Search and add products" at bounding box center [560, 114] width 168 height 8
click at [477, 118] on input "0 results available. Use Up and Down to choose options, press Enter to select t…" at bounding box center [476, 122] width 1 height 8
click at [500, 110] on div "Search and add products" at bounding box center [560, 114] width 168 height 8
click at [477, 118] on input "0 results available. Use Up and Down to choose options, press Enter to select t…" at bounding box center [476, 122] width 1 height 8
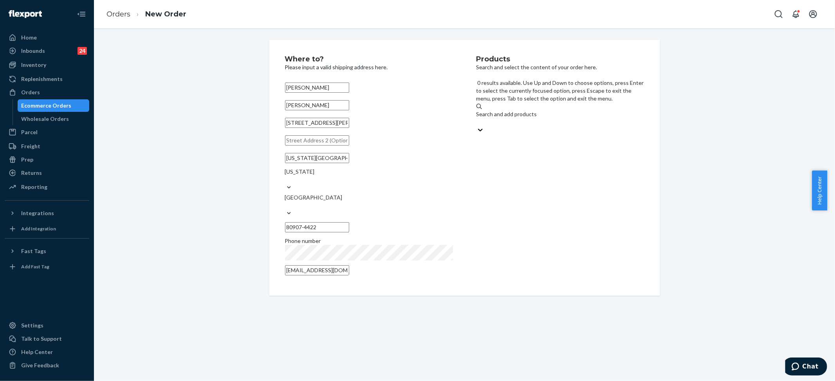
click at [500, 110] on div "Search and add products" at bounding box center [560, 114] width 168 height 8
click at [477, 118] on input "0 results available. Use Up and Down to choose options, press Enter to select t…" at bounding box center [476, 122] width 1 height 8
click at [496, 110] on div "Search and add products" at bounding box center [560, 114] width 168 height 8
click at [477, 118] on input "0 results available. Use Up and Down to choose options, press Enter to select t…" at bounding box center [476, 122] width 1 height 8
paste input "Travel Essentials Hoodie Navy / S"
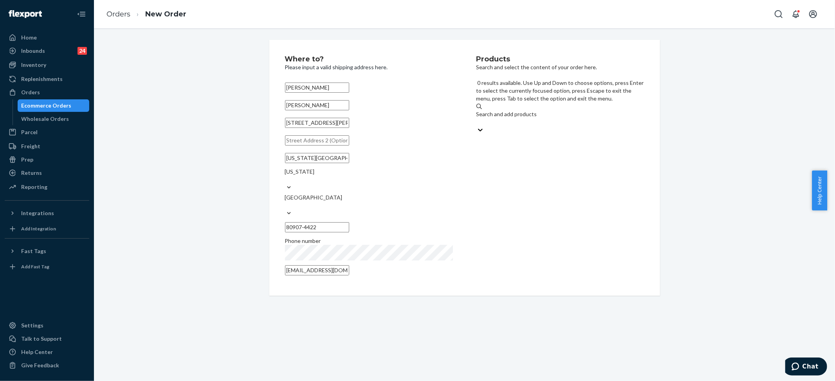
type input "Travel Essentials Hoodie Navy / S"
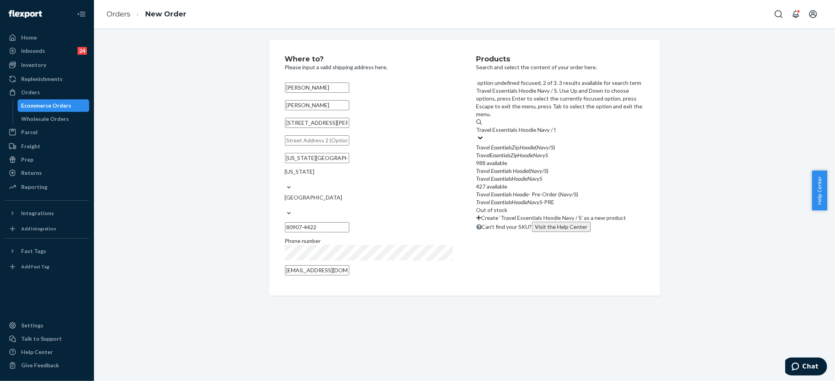
click at [554, 167] on div "Travel Essentials Hoodie ( Navy / S )" at bounding box center [560, 171] width 168 height 8
click at [554, 127] on input "Travel Essentials Hoodie Navy / S" at bounding box center [515, 130] width 79 height 8
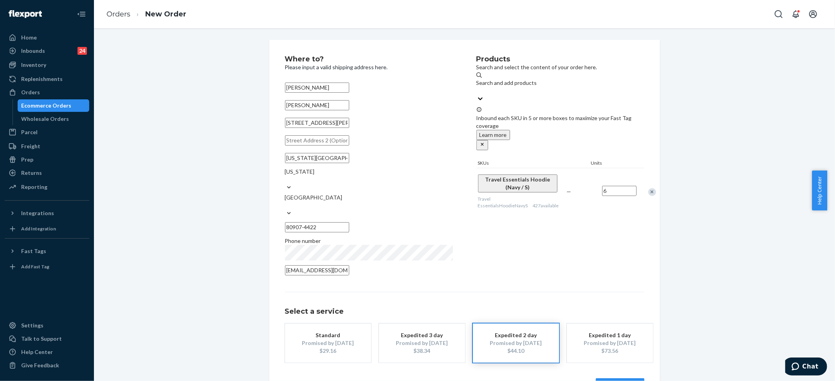
type input "6"
click at [561, 237] on div "Products Search and select the content of your order here. Search and add produ…" at bounding box center [560, 168] width 168 height 225
click at [306, 332] on div "Standard" at bounding box center [328, 336] width 63 height 8
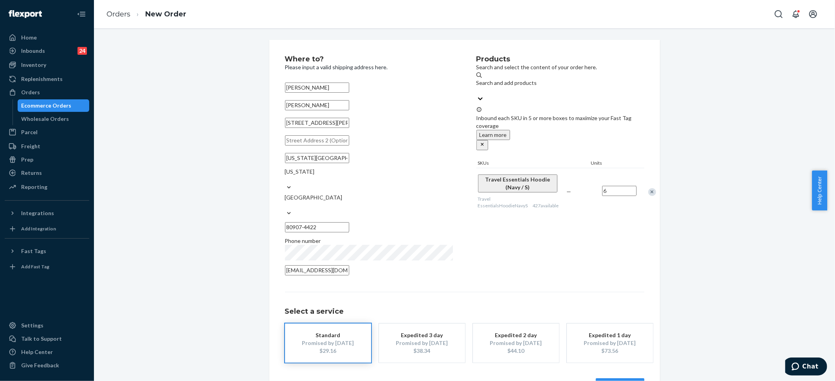
click at [509, 251] on div "Products Search and select the content of your order here. Search and add produ…" at bounding box center [560, 168] width 168 height 225
click at [511, 87] on div "Search and add products" at bounding box center [560, 83] width 168 height 8
click at [477, 87] on input "Search and add products" at bounding box center [476, 91] width 1 height 8
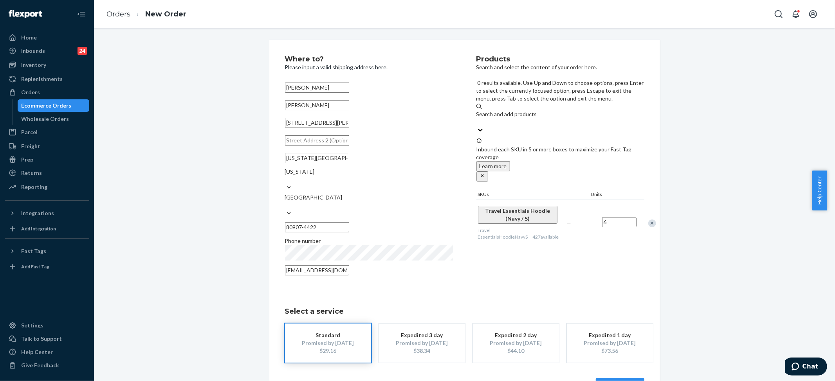
drag, startPoint x: 516, startPoint y: 82, endPoint x: 500, endPoint y: 84, distance: 15.3
click at [500, 110] on div "Search and add products" at bounding box center [560, 114] width 168 height 8
click at [477, 118] on input "0 results available. Use Up and Down to choose options, press Enter to select t…" at bounding box center [476, 122] width 1 height 8
paste input "Travel Essentials Sweatpants Navy / M"
type input "Travel Essentials Sweatpants Navy / M"
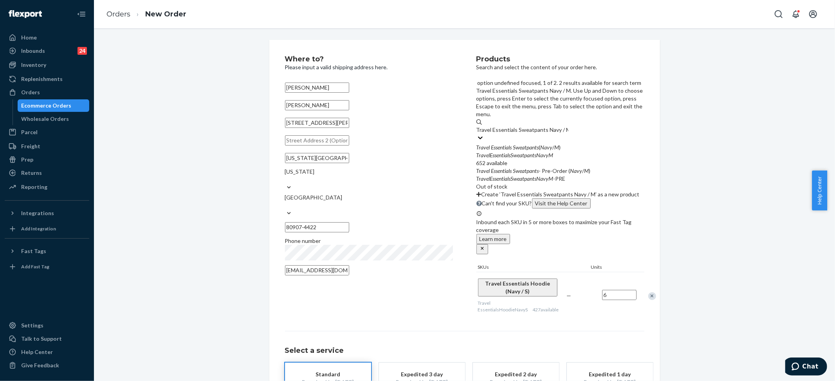
click at [523, 152] on em "TravelEssentialsSweatpantsNavyM" at bounding box center [514, 155] width 77 height 7
click at [523, 126] on input "Travel Essentials Sweatpants Navy / M" at bounding box center [522, 130] width 92 height 8
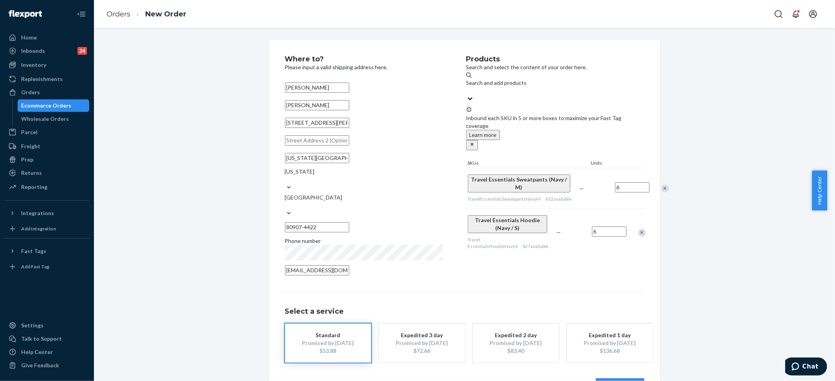
type input "6"
drag, startPoint x: 532, startPoint y: 243, endPoint x: 512, endPoint y: 233, distance: 22.8
click at [533, 242] on div "Products Search and select the content of your order here. Search and add produ…" at bounding box center [555, 168] width 178 height 225
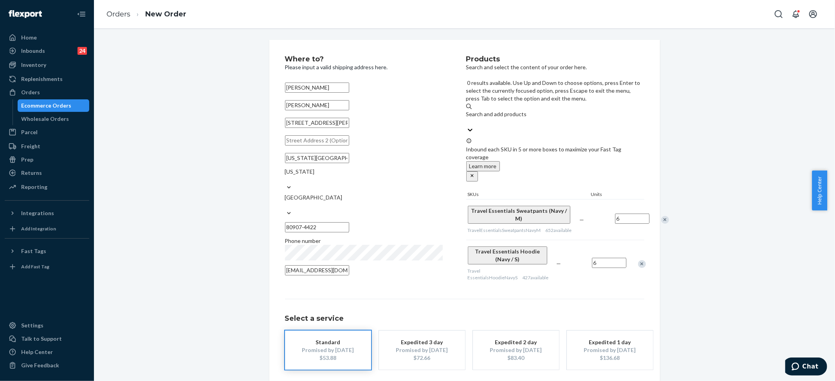
click at [503, 110] on div "Search and add products" at bounding box center [555, 114] width 178 height 8
click at [467, 118] on input "0 results available. Use Up and Down to choose options, press Enter to select t…" at bounding box center [466, 122] width 1 height 8
paste input "Travel Essentials Hoodie Navy / M"
type input "Travel Essentials Hoodie Navy / M"
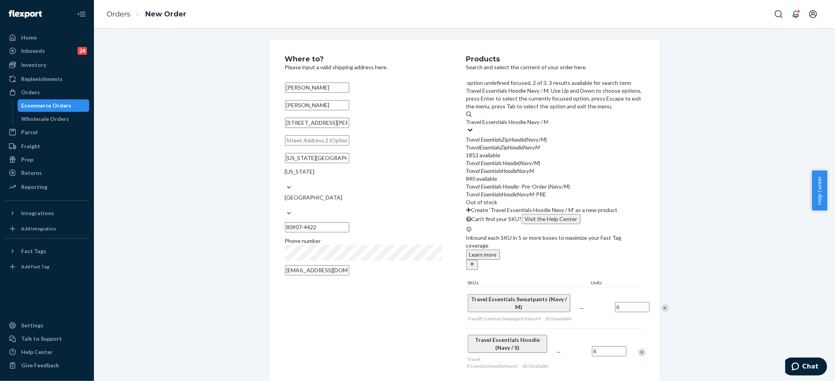
click at [532, 168] on em "EssentialsHoodieNavyM" at bounding box center [507, 171] width 53 height 7
click at [532, 126] on input "Travel Essentials Hoodie Navy / M" at bounding box center [507, 122] width 82 height 8
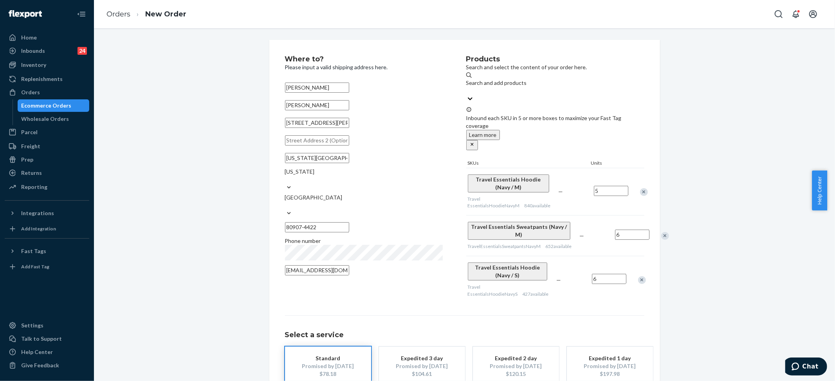
type input "5"
click at [723, 164] on div "Where to? Please input a valid shipping address here. [PERSON_NAME] [PERSON_NAM…" at bounding box center [464, 236] width 729 height 393
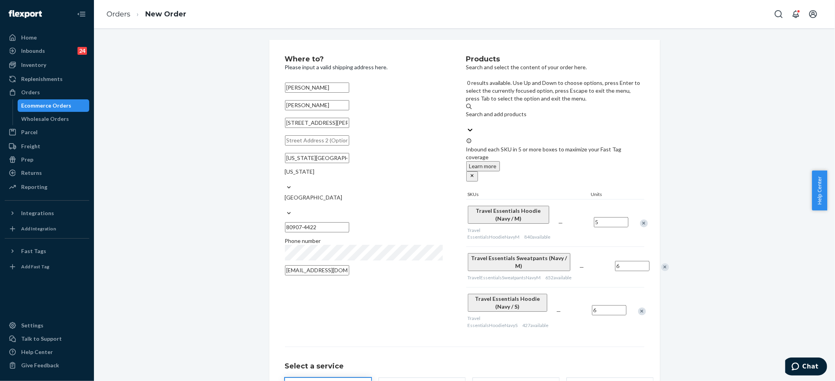
click at [521, 110] on div "Search and add products" at bounding box center [555, 114] width 178 height 8
click at [467, 118] on input "0 results available. Use Up and Down to choose options, press Enter to select t…" at bounding box center [466, 122] width 1 height 8
paste input "Travel Essentials Sweatpants Navy / S"
type input "Travel Essentials Sweatpants Navy / S"
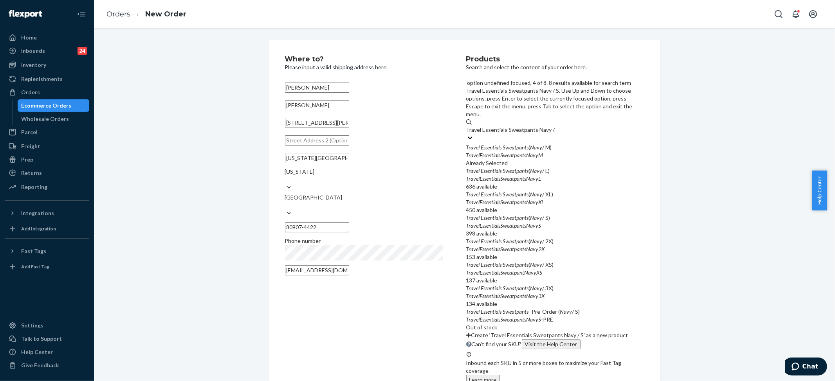
click at [554, 214] on div "Travel Essentials Sweatpants ( Navy / S)" at bounding box center [555, 218] width 178 height 8
click at [554, 134] on input "Travel Essentials Sweatpants Navy / S" at bounding box center [511, 130] width 90 height 8
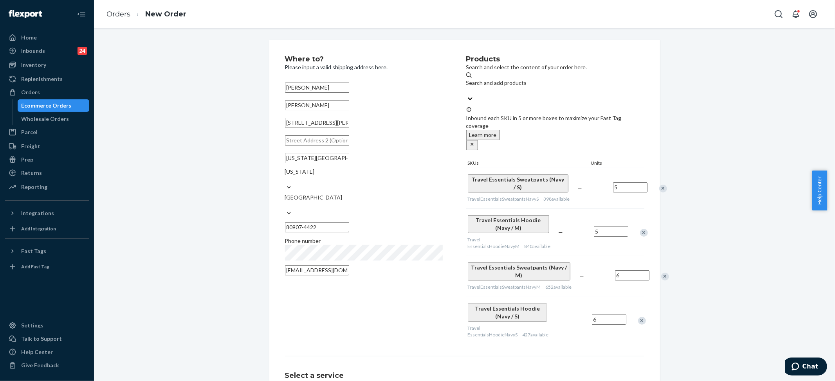
type input "5"
click at [723, 182] on div "Where to? Please input a valid shipping address here. [PERSON_NAME] [PERSON_NAM…" at bounding box center [464, 257] width 729 height 434
click at [492, 85] on div "Search and add products" at bounding box center [555, 83] width 178 height 8
click at [467, 87] on input "Search and add products" at bounding box center [466, 91] width 1 height 8
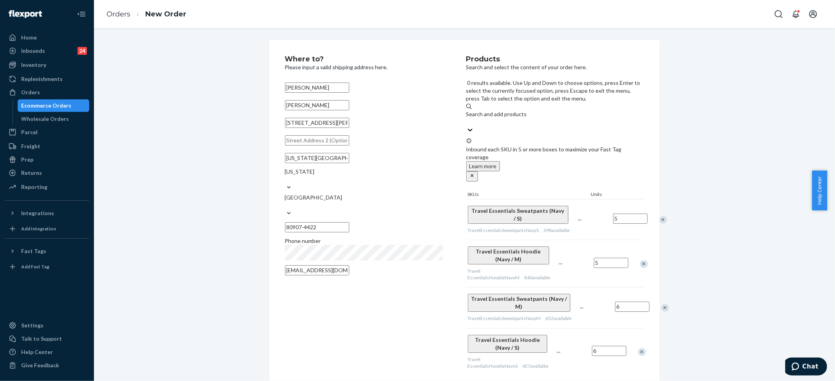
paste input "Travel Essentials Hoodie Navy / L"
type input "Travel Essentials Hoodie Navy / L"
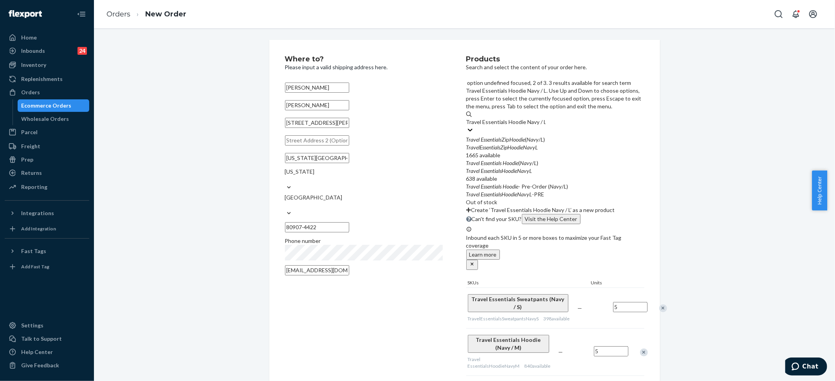
click at [547, 159] on div "Travel Essentials Hoodie ( Navy / L )" at bounding box center [555, 163] width 178 height 8
click at [546, 126] on input "Travel Essentials Hoodie Navy / L" at bounding box center [505, 122] width 79 height 8
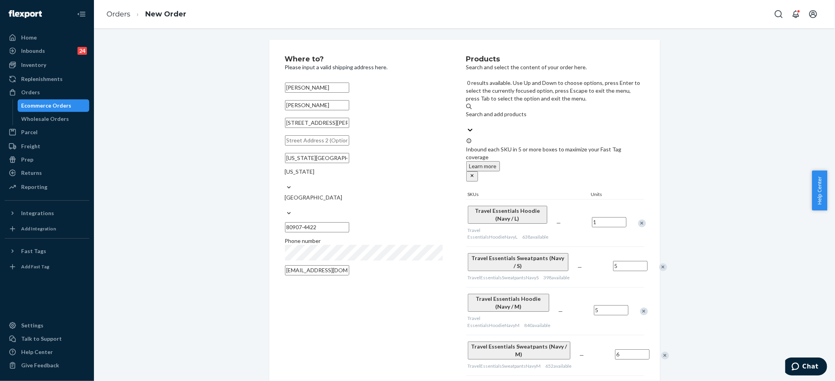
click at [503, 110] on div "Search and add products" at bounding box center [555, 114] width 178 height 8
click at [467, 118] on input "0 results available. Use Up and Down to choose options, press Enter to select t…" at bounding box center [466, 122] width 1 height 8
paste input "Travel Essentials Sweatpants Navy / L"
type input "Travel Essentials Sweatpants Navy / L"
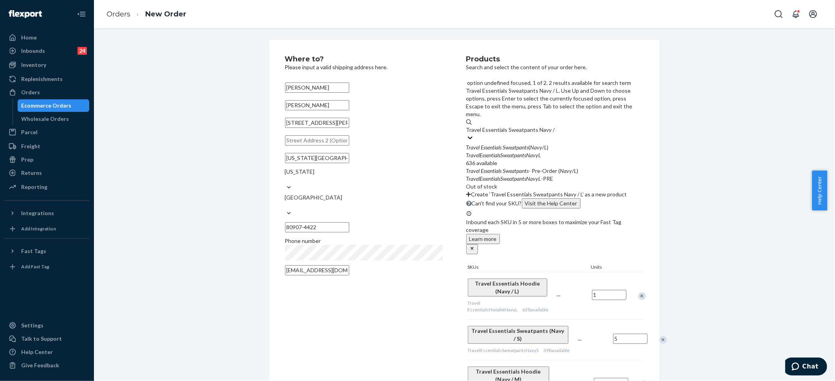
click at [540, 144] on div "Travel Essentials Sweatpants ( Navy / L )" at bounding box center [555, 148] width 178 height 8
click at [540, 126] on input "Travel Essentials Sweatpants Navy / L" at bounding box center [511, 130] width 90 height 8
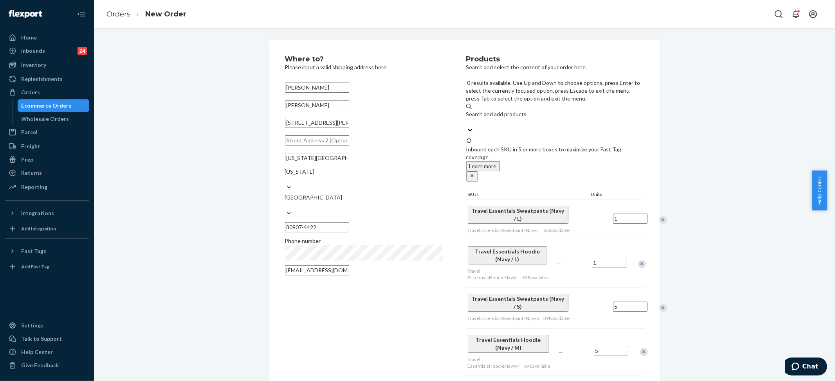
click at [518, 110] on div "Search and add products" at bounding box center [555, 114] width 178 height 8
click at [467, 118] on input "0 results available. Use Up and Down to choose options, press Enter to select t…" at bounding box center [466, 122] width 1 height 8
paste input "Travel Essentials Hoodie Steel Grey / S"
type input "Travel Essentials Hoodie Steel Grey / S"
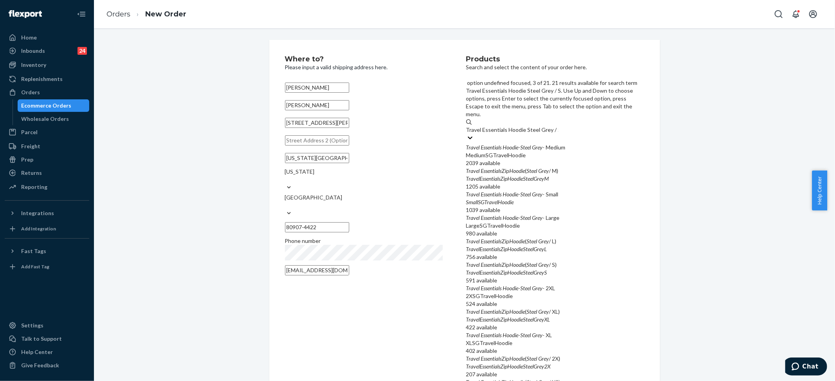
click at [563, 191] on div "Travel Essentials Hoodie - Steel Grey - Small" at bounding box center [555, 195] width 178 height 8
click at [558, 134] on input "Travel Essentials Hoodie Steel Grey / S" at bounding box center [512, 130] width 92 height 8
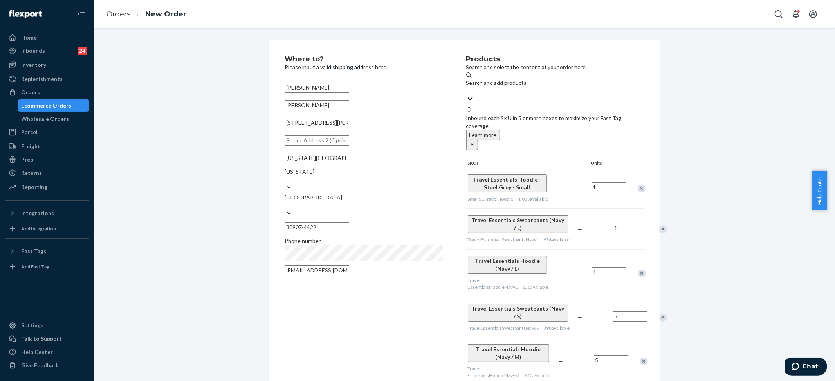
click at [494, 81] on div "Search and add products" at bounding box center [555, 83] width 178 height 8
click at [467, 87] on input "Search and add products" at bounding box center [466, 91] width 1 height 8
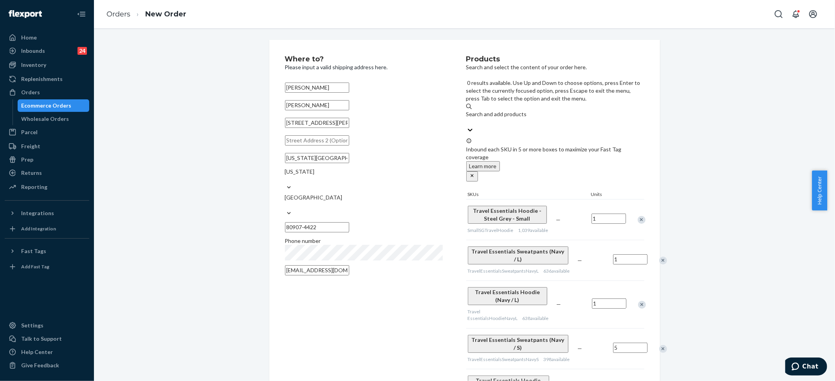
paste input "Travel Essentials Sweatpants Steel Grey / M"
type input "Travel Essentials Sweatpants Steel Grey / M"
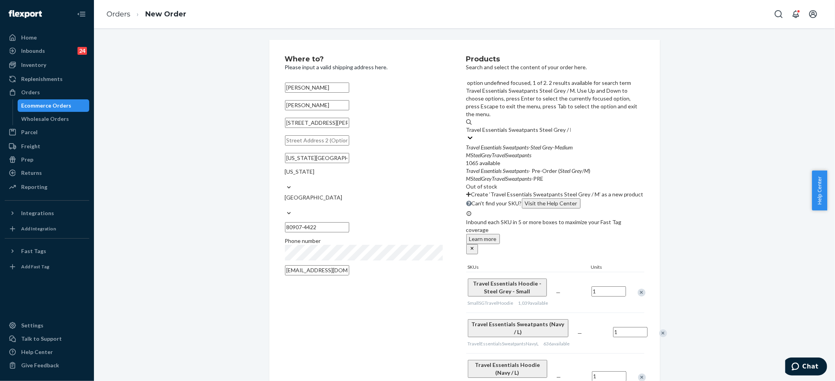
click at [539, 144] on div "Travel Essentials Sweatpants - Steel Grey - Medium" at bounding box center [555, 148] width 178 height 8
click at [539, 126] on input "Travel Essentials Sweatpants Steel Grey / M" at bounding box center [518, 130] width 105 height 8
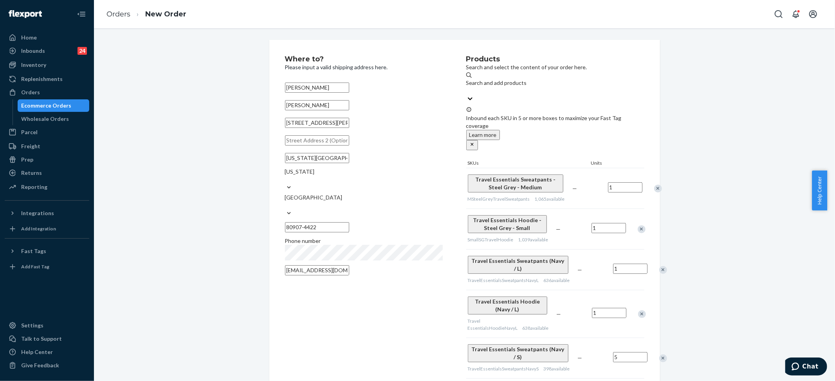
drag, startPoint x: 508, startPoint y: 81, endPoint x: 517, endPoint y: 83, distance: 9.4
click at [508, 82] on div "Search and add products" at bounding box center [555, 83] width 178 height 8
click at [467, 87] on input "Search and add products" at bounding box center [466, 91] width 1 height 8
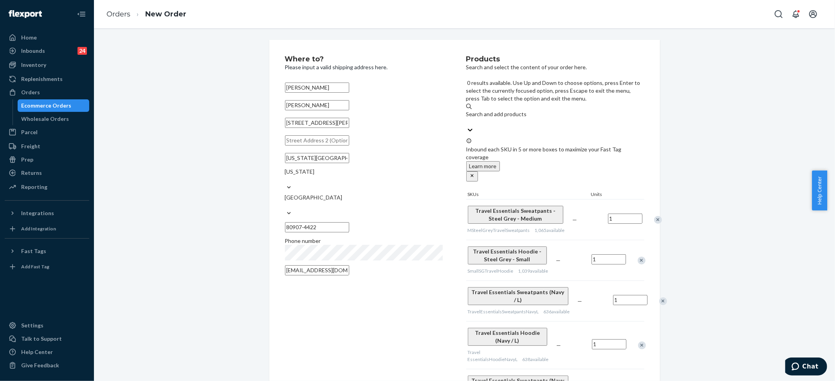
paste input "Travel Essentials Sweatpants Steel Grey / L"
type input "Travel Essentials Sweatpants Steel Grey / L"
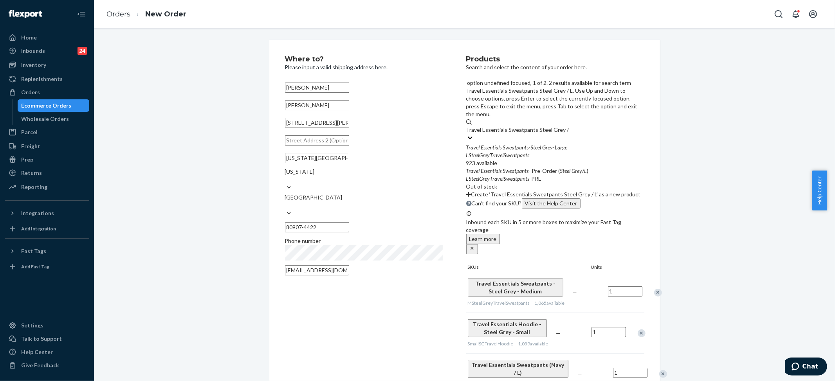
click at [541, 144] on div "Travel Essentials Sweatpants - Steel Grey - Large" at bounding box center [555, 148] width 178 height 8
click at [541, 126] on input "Travel Essentials Sweatpants Steel Grey / L" at bounding box center [517, 130] width 103 height 8
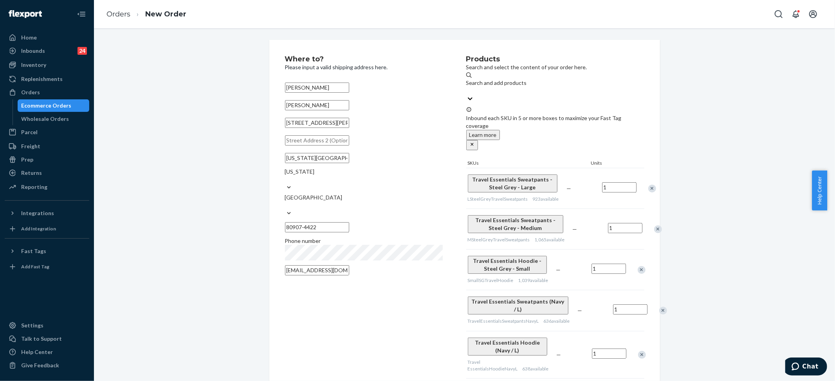
click at [510, 85] on div "Search and add products" at bounding box center [555, 83] width 178 height 8
click at [467, 87] on input "Search and add products" at bounding box center [466, 91] width 1 height 8
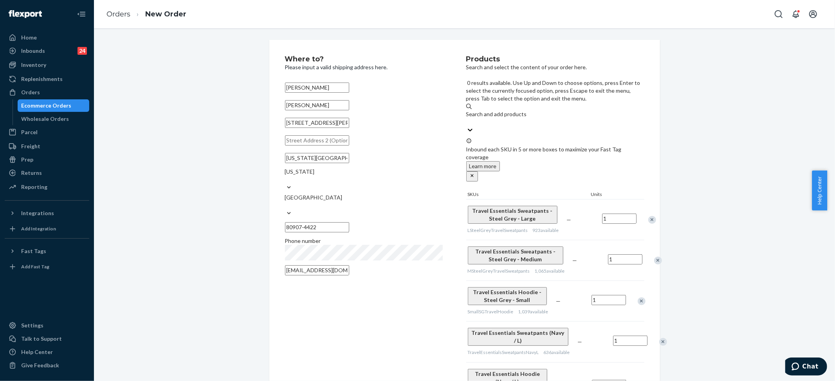
paste input "Travel Essentials Hoodie Sky / S"
type input "Travel Essentials Hoodie Sky / S"
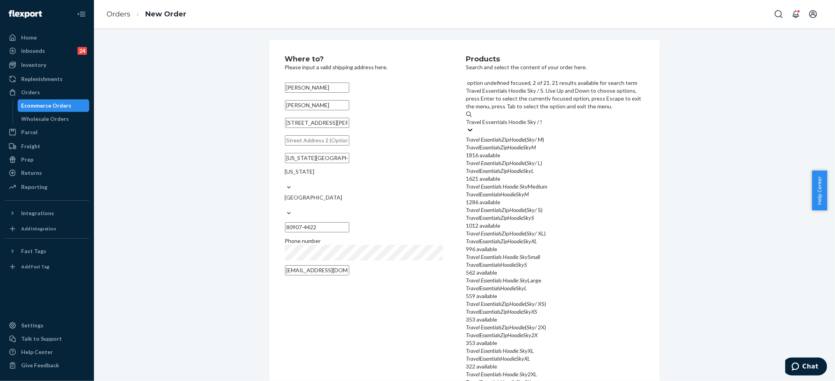
scroll to position [52, 0]
click at [553, 253] on div "Travel Essentials Hoodie Sky Small" at bounding box center [555, 257] width 178 height 8
click at [542, 126] on input "Travel Essentials Hoodie Sky / S" at bounding box center [504, 122] width 76 height 8
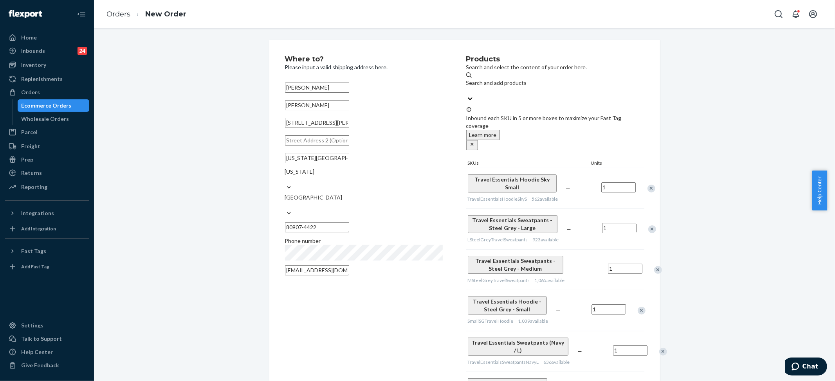
click at [729, 185] on div "Where to? Please input a valid shipping address here. [PERSON_NAME] [PERSON_NAM…" at bounding box center [464, 382] width 729 height 685
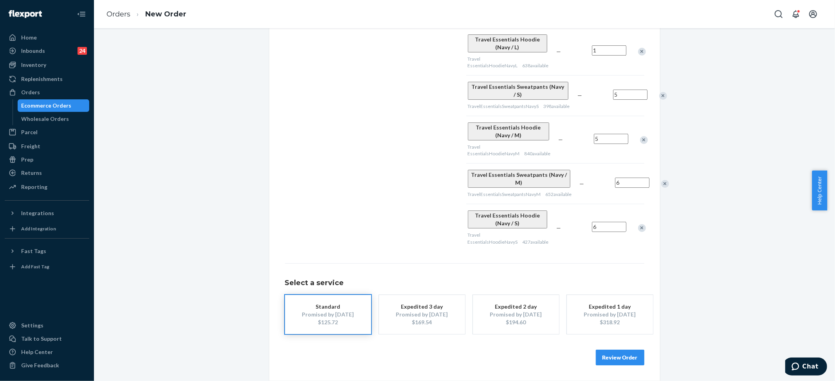
click at [617, 356] on button "Review Order" at bounding box center [620, 358] width 49 height 16
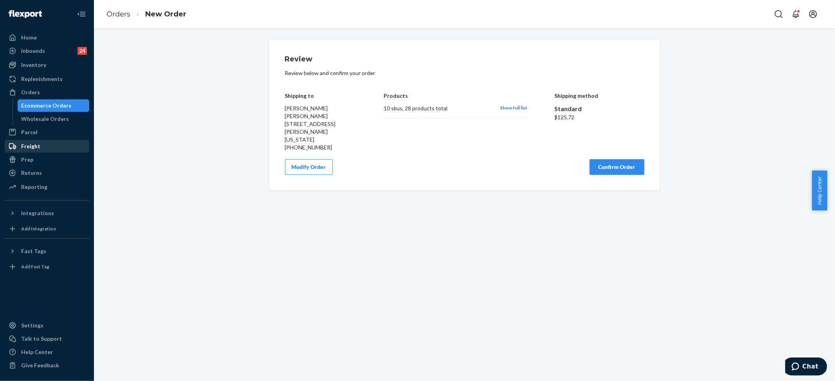
scroll to position [0, 0]
click at [605, 170] on button "Confirm Order" at bounding box center [617, 167] width 55 height 16
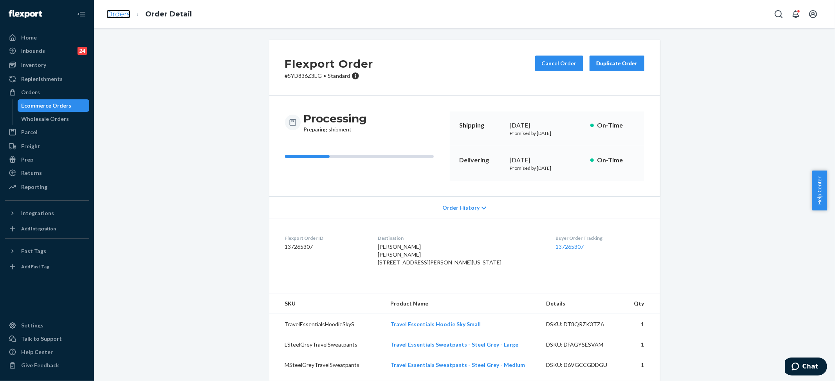
click at [120, 11] on link "Orders" at bounding box center [118, 14] width 24 height 9
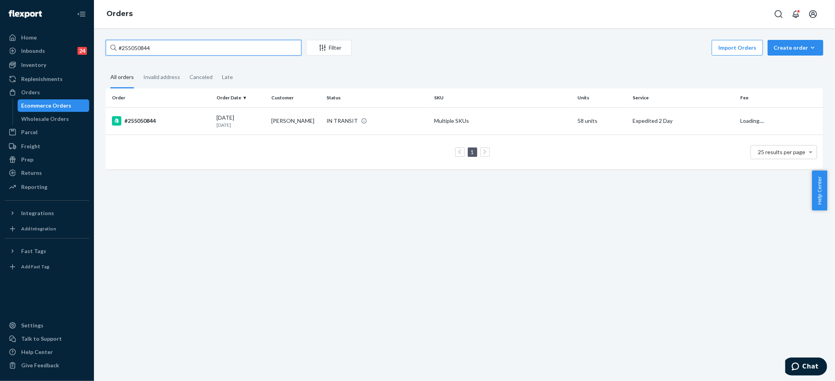
click at [157, 45] on input "#255050844" at bounding box center [204, 48] width 196 height 16
paste input "146436"
type input "#255146436"
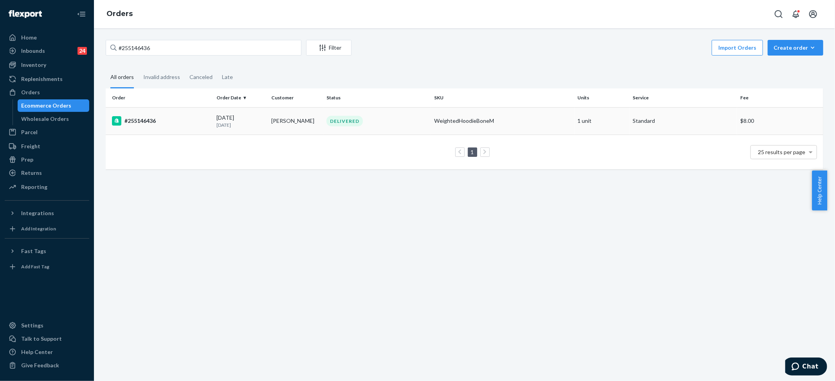
click at [458, 119] on div "WeightedHoodieBoneM" at bounding box center [502, 121] width 137 height 8
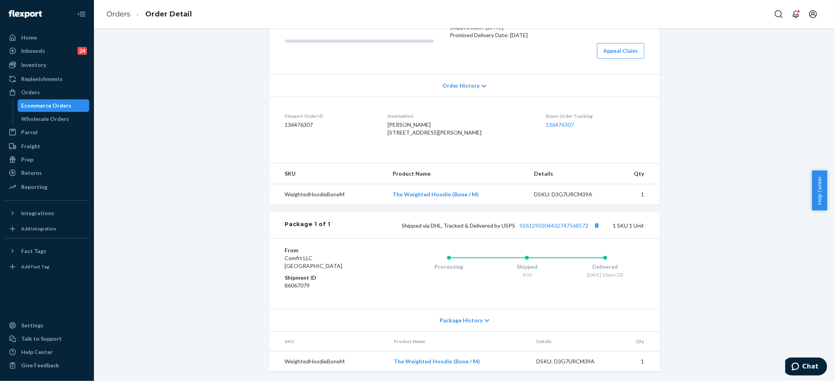
scroll to position [13, 0]
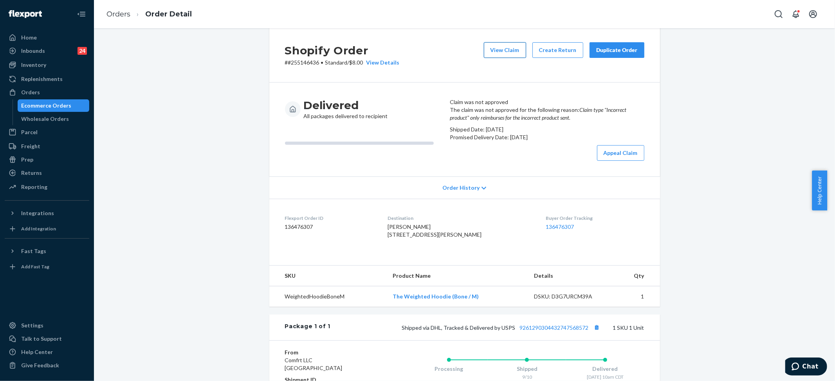
click at [509, 54] on button "View Claim" at bounding box center [505, 50] width 42 height 16
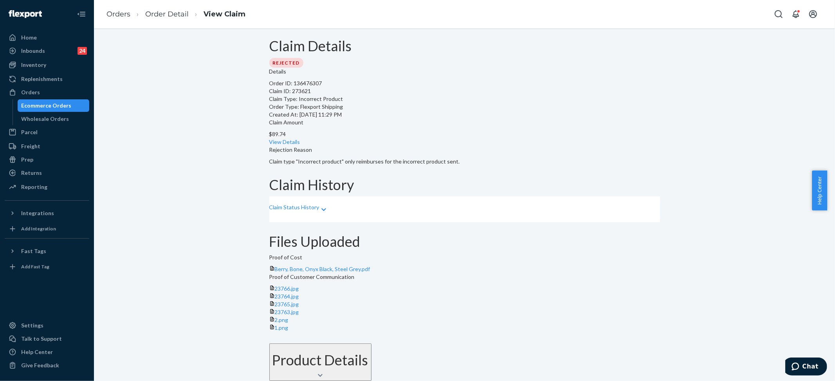
scroll to position [159, 0]
click at [340, 266] on span "Berry, Bone, Onyx Black, Steel Grey.pdf" at bounding box center [323, 269] width 96 height 7
click at [305, 205] on p "Claim Status History" at bounding box center [294, 209] width 50 height 8
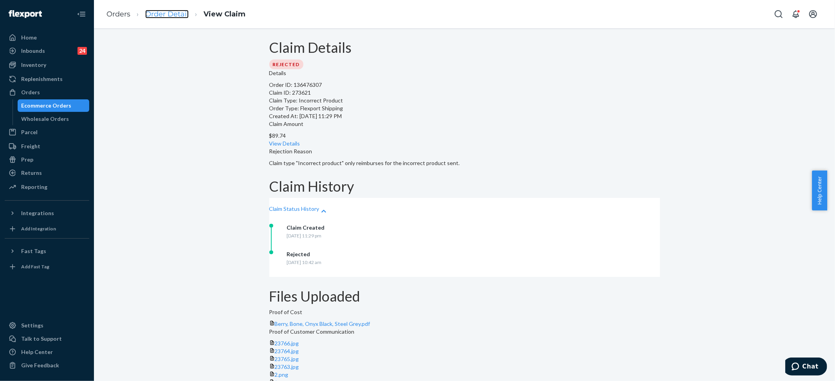
click at [162, 14] on link "Order Detail" at bounding box center [166, 14] width 43 height 9
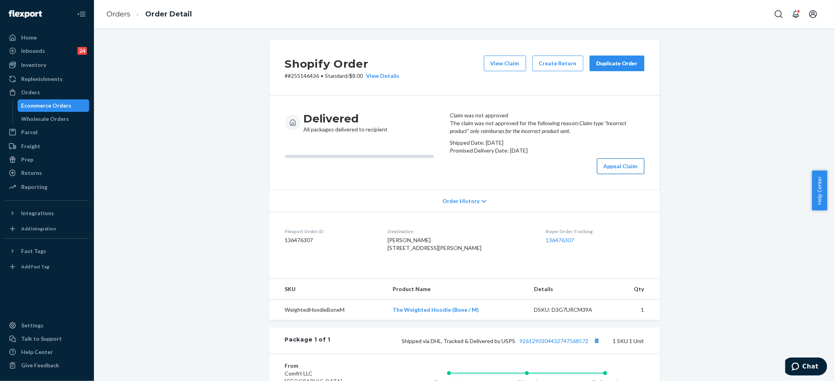
click at [606, 174] on button "Appeal Claim" at bounding box center [620, 167] width 47 height 16
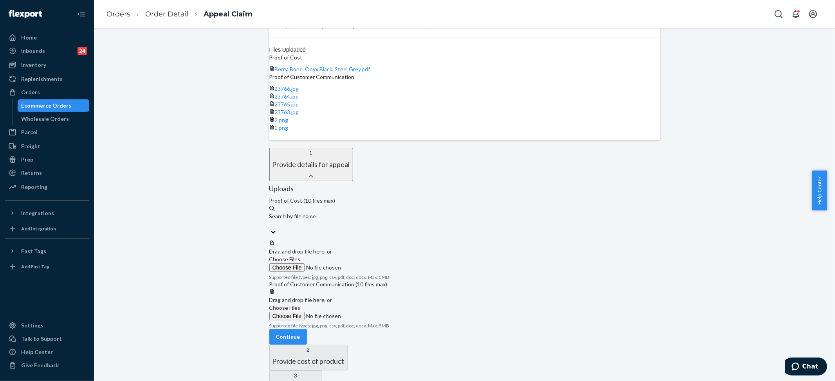
scroll to position [342, 0]
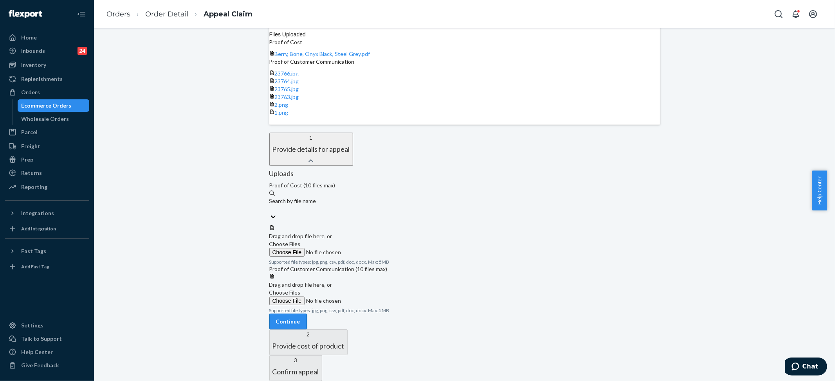
click at [307, 314] on button "Continue" at bounding box center [288, 322] width 38 height 16
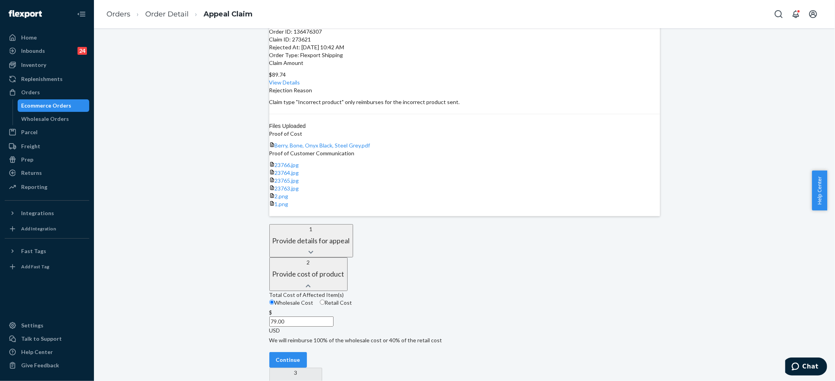
scroll to position [0, 0]
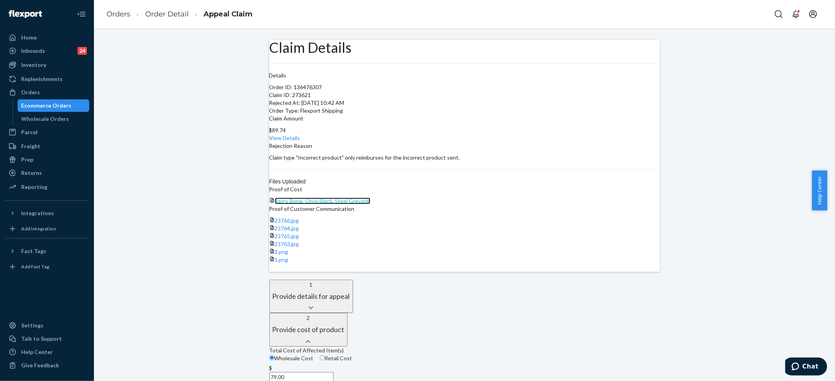
click at [312, 198] on link "Berry, Bone, Onyx Black, Steel Grey.pdf" at bounding box center [323, 201] width 96 height 7
click at [494, 217] on div "23766.jpg" at bounding box center [464, 221] width 391 height 8
click at [299, 217] on span "23766.jpg" at bounding box center [287, 220] width 24 height 7
click at [299, 225] on link "23764.jpg" at bounding box center [287, 228] width 24 height 7
click at [299, 240] on span "23765.jpg" at bounding box center [287, 236] width 24 height 7
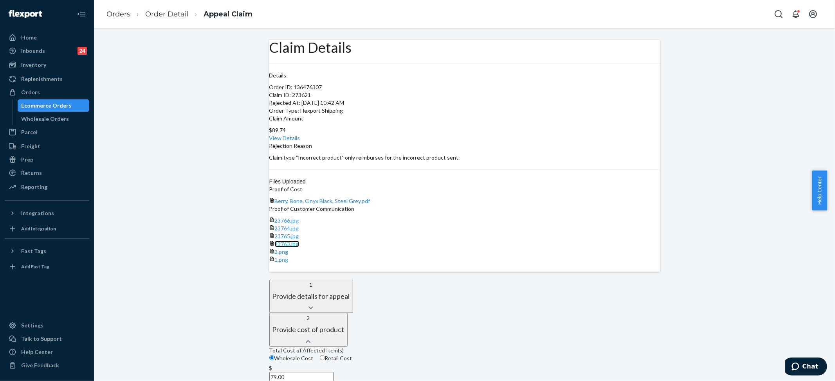
click at [299, 247] on span "23763.jpg" at bounding box center [287, 244] width 24 height 7
click at [289, 255] on span "2.png" at bounding box center [282, 252] width 14 height 7
click at [289, 263] on span "1.png" at bounding box center [282, 259] width 14 height 7
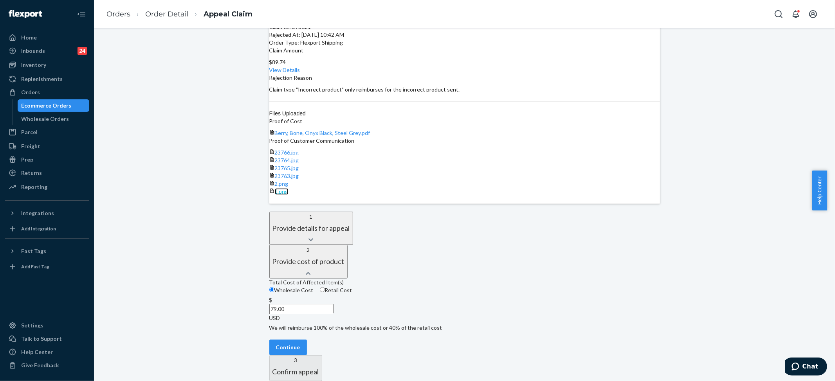
scroll to position [178, 0]
click at [307, 340] on button "Continue" at bounding box center [288, 348] width 38 height 16
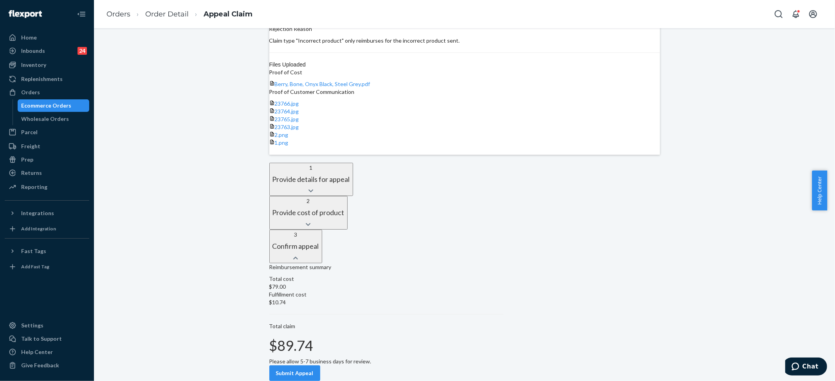
scroll to position [235, 0]
click at [315, 366] on button "Submit Appeal" at bounding box center [294, 374] width 51 height 16
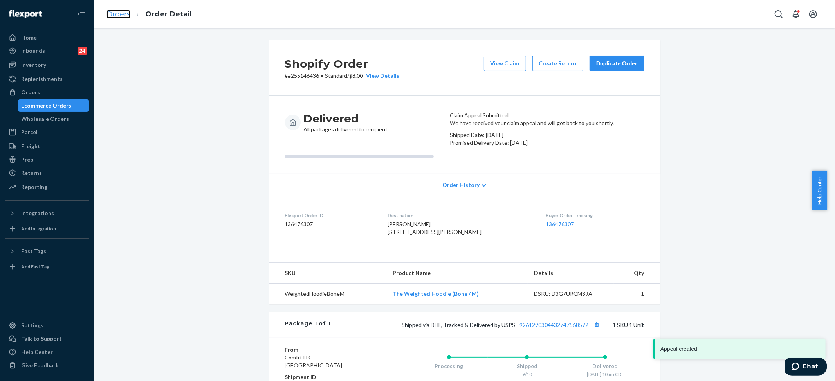
click at [117, 12] on link "Orders" at bounding box center [118, 14] width 24 height 9
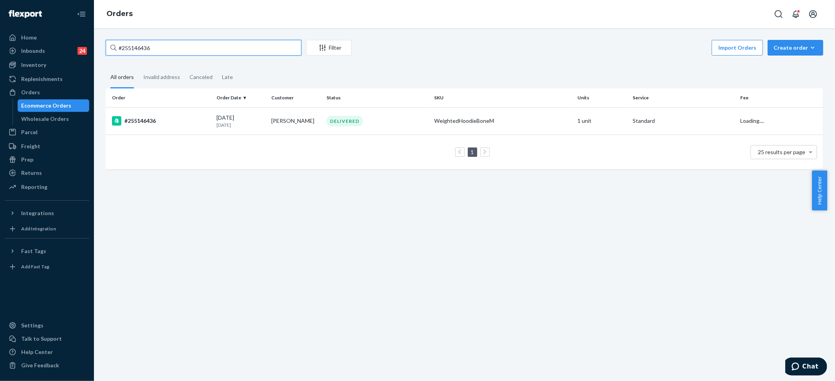
click at [132, 46] on input "#255146436" at bounding box center [204, 48] width 196 height 16
paste input "085157"
type input "#255085157"
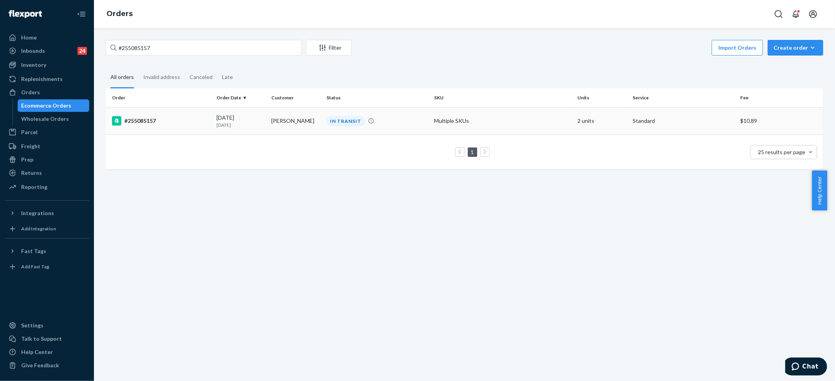
click at [325, 127] on td "IN TRANSIT" at bounding box center [377, 120] width 108 height 27
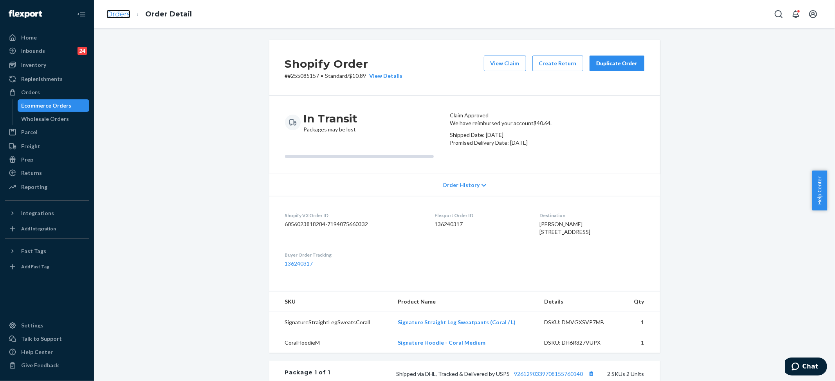
click at [119, 13] on link "Orders" at bounding box center [118, 14] width 24 height 9
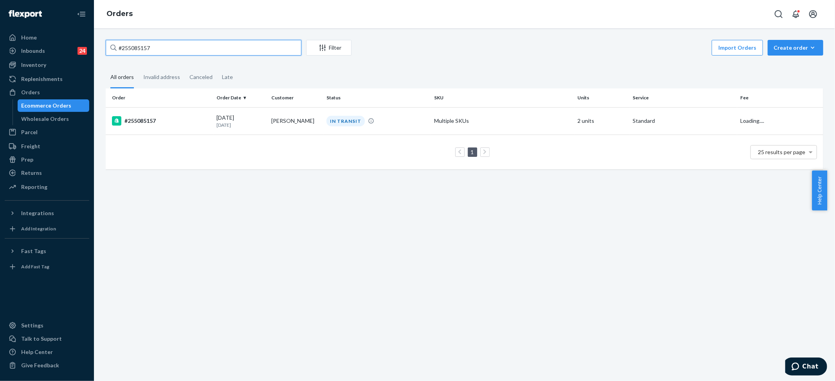
click at [133, 47] on input "#255085157" at bounding box center [204, 48] width 196 height 16
paste input "4128168"
type input "#254128168"
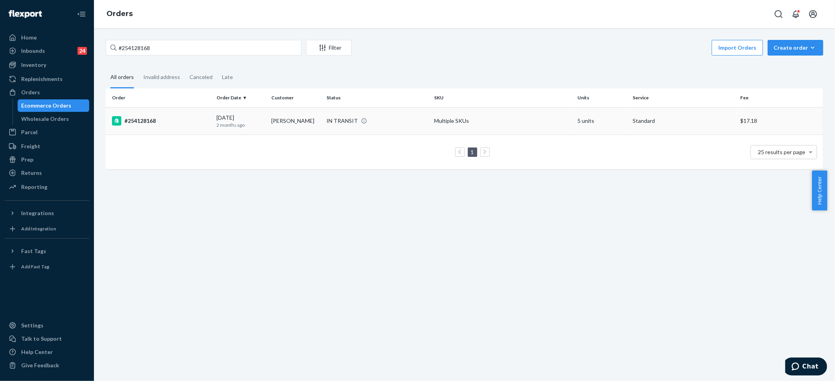
click at [345, 123] on div "IN TRANSIT" at bounding box center [341, 121] width 31 height 8
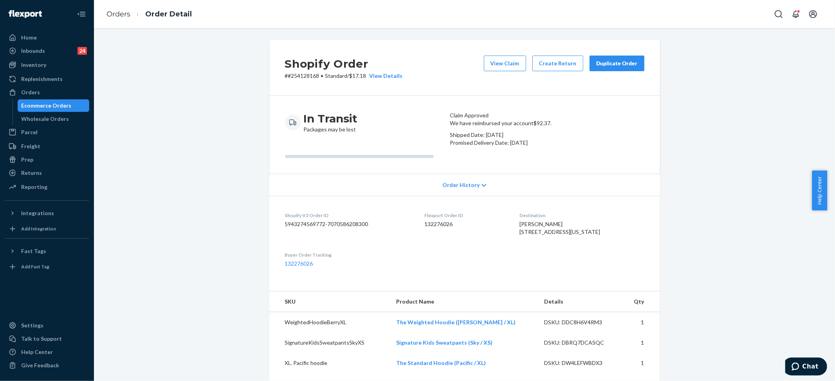
click at [625, 62] on div "Duplicate Order" at bounding box center [616, 64] width 41 height 8
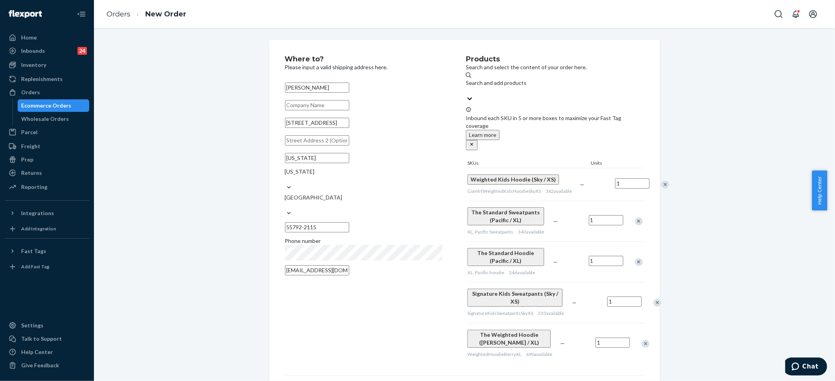
click at [661, 181] on div "Remove Item" at bounding box center [665, 185] width 8 height 8
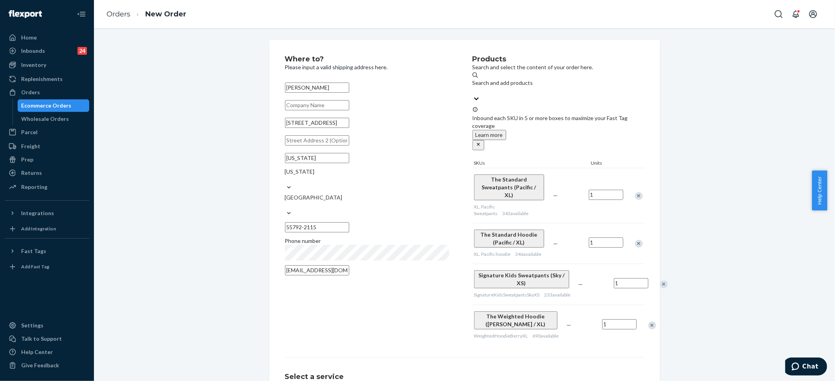
click at [660, 281] on div "Remove Item" at bounding box center [664, 285] width 8 height 8
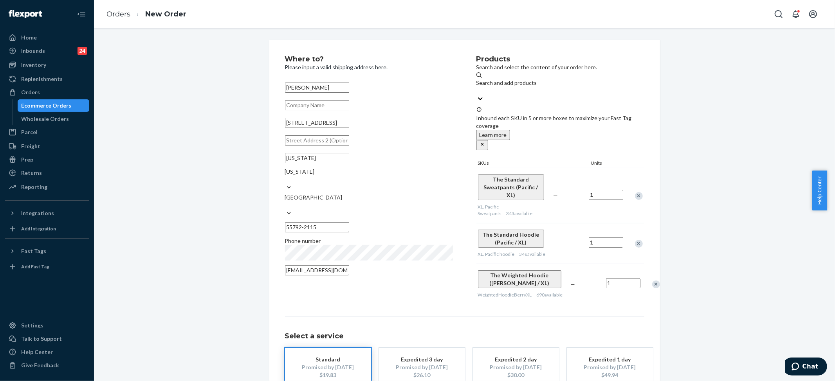
click at [652, 281] on div "Remove Item" at bounding box center [656, 285] width 8 height 8
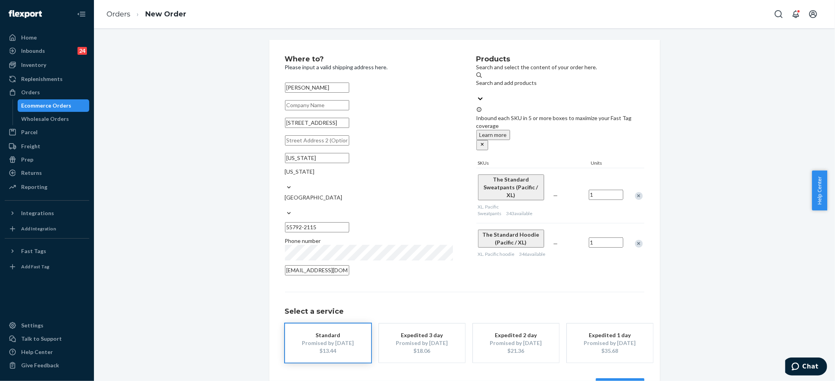
click at [611, 379] on button "Review Order" at bounding box center [620, 387] width 49 height 16
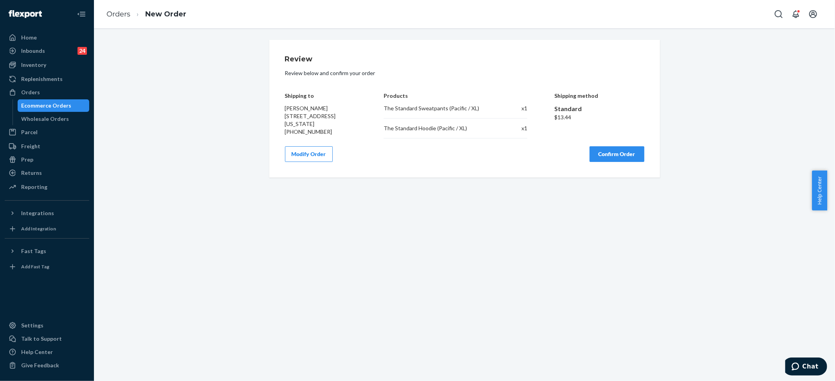
click at [619, 152] on button "Confirm Order" at bounding box center [617, 154] width 55 height 16
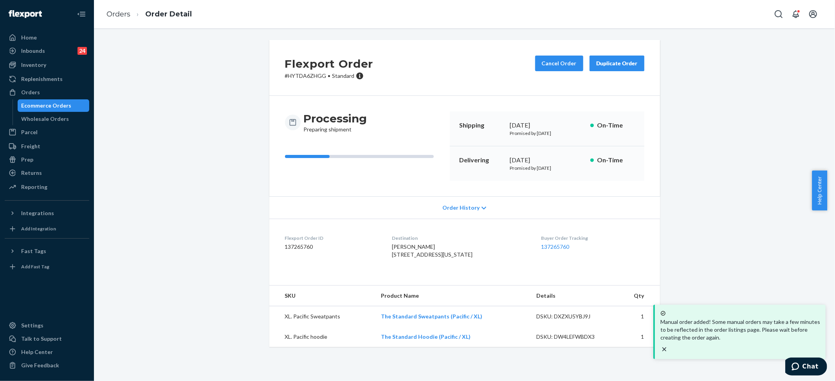
click at [704, 90] on div "Flexport Order # HYTDA6ZHGG • Standard Cancel Order Duplicate Order Processing …" at bounding box center [464, 198] width 729 height 317
click at [115, 14] on link "Orders" at bounding box center [118, 14] width 24 height 9
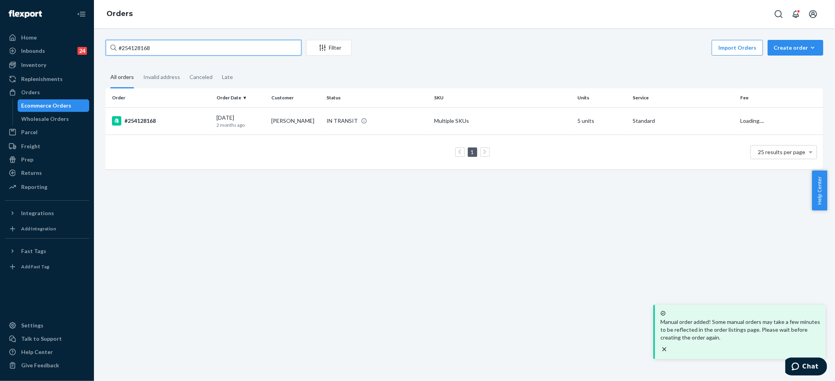
click at [128, 47] on input "#254128168" at bounding box center [204, 48] width 196 height 16
paste input "5094556"
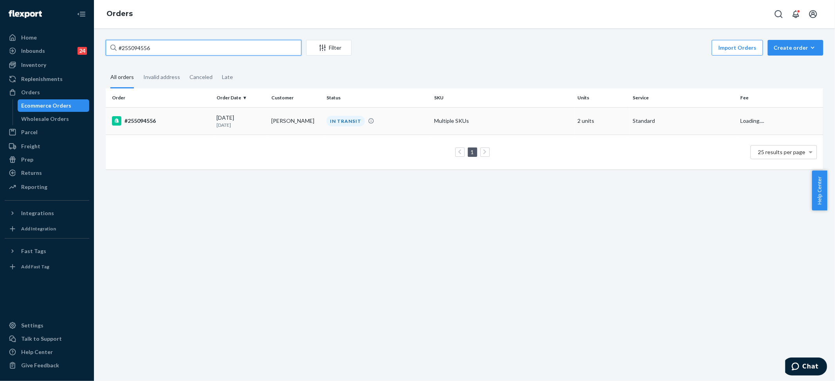
type input "#255094556"
click at [453, 121] on td "Multiple SKUs" at bounding box center [503, 120] width 144 height 27
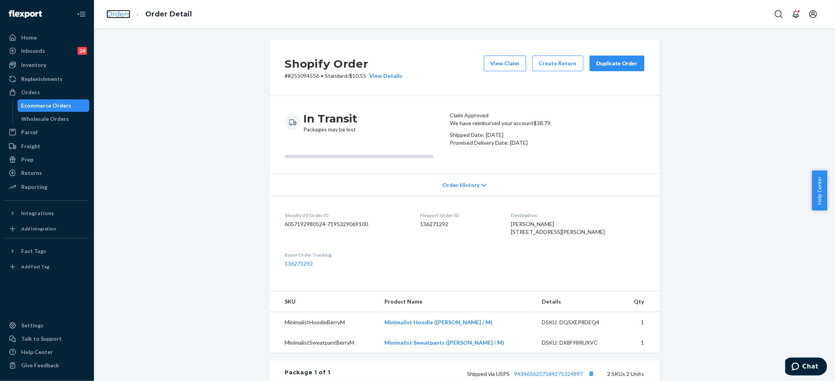
click at [121, 16] on link "Orders" at bounding box center [118, 14] width 24 height 9
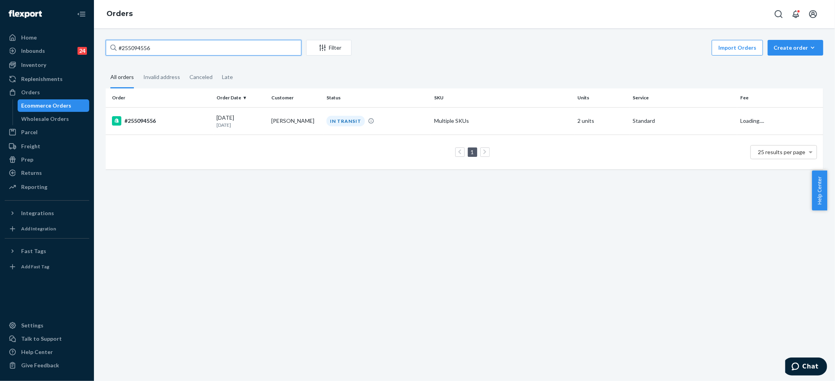
click at [148, 48] on input "#255094556" at bounding box center [204, 48] width 196 height 16
paste input "121350"
type input "#255121350"
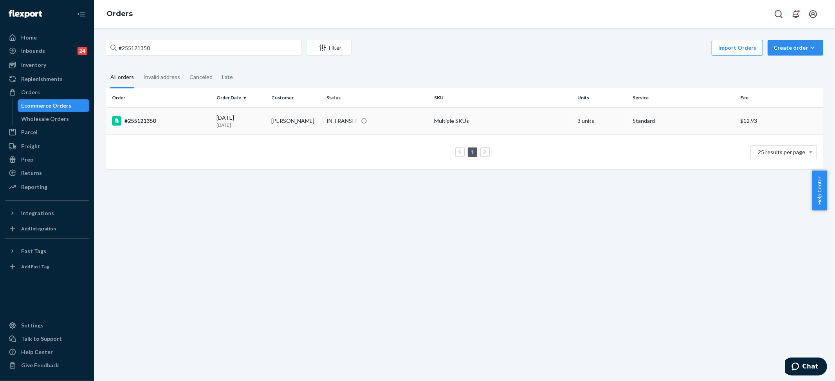
click at [440, 123] on td "Multiple SKUs" at bounding box center [503, 120] width 144 height 27
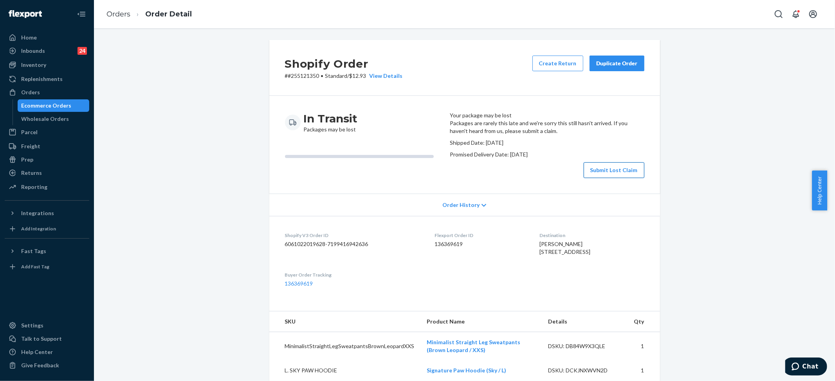
click at [597, 178] on button "Submit Lost Claim" at bounding box center [614, 170] width 61 height 16
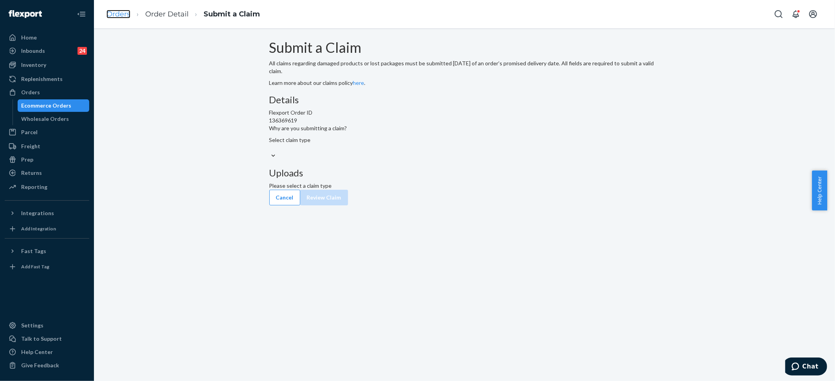
click at [119, 13] on link "Orders" at bounding box center [118, 14] width 24 height 9
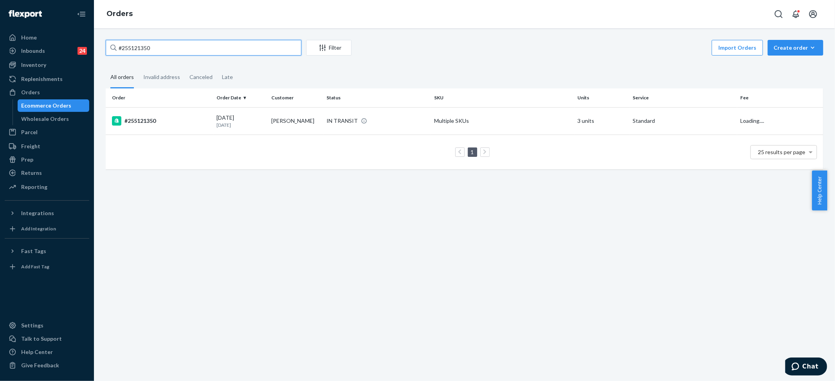
click at [168, 46] on input "#255121350" at bounding box center [204, 48] width 196 height 16
paste input "4919769"
type input "#254919769"
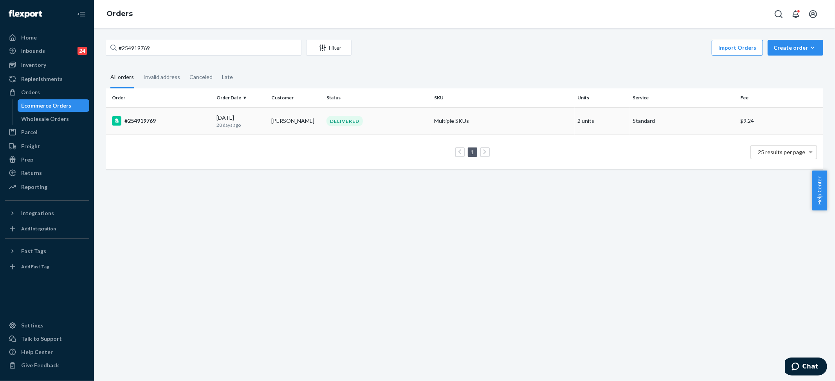
click at [431, 117] on td "Multiple SKUs" at bounding box center [503, 120] width 144 height 27
